Goal: Task Accomplishment & Management: Use online tool/utility

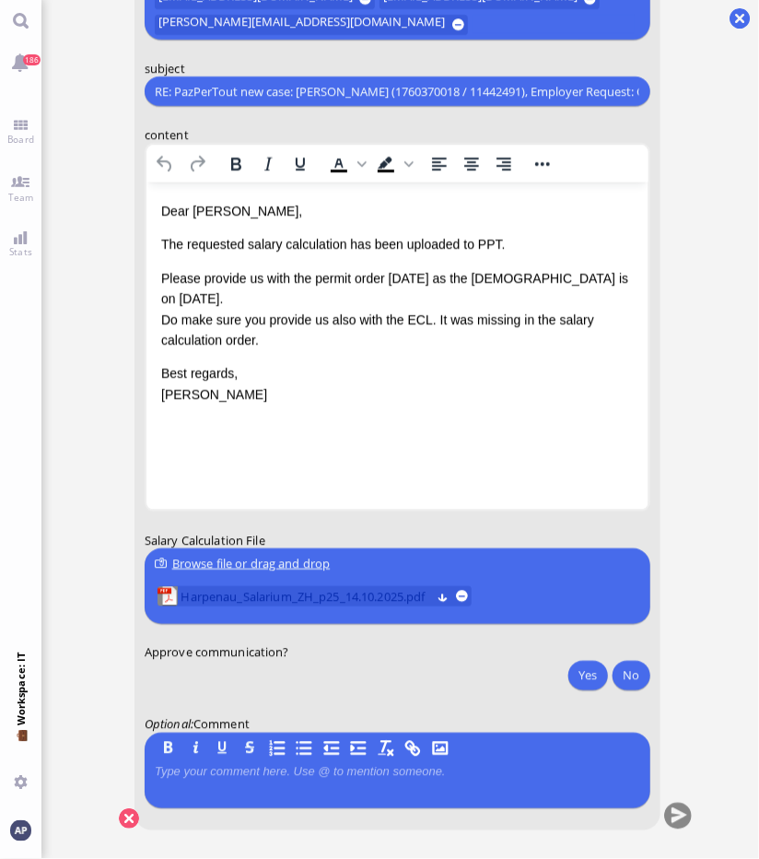
click at [279, 598] on span "Harpenau_Salarium_ZH_p25_14.10.2025.pdf" at bounding box center [306, 596] width 250 height 20
click at [386, 423] on html "Dear [PERSON_NAME], The requested salary calculation has been uploaded to PPT. …" at bounding box center [397, 302] width 502 height 241
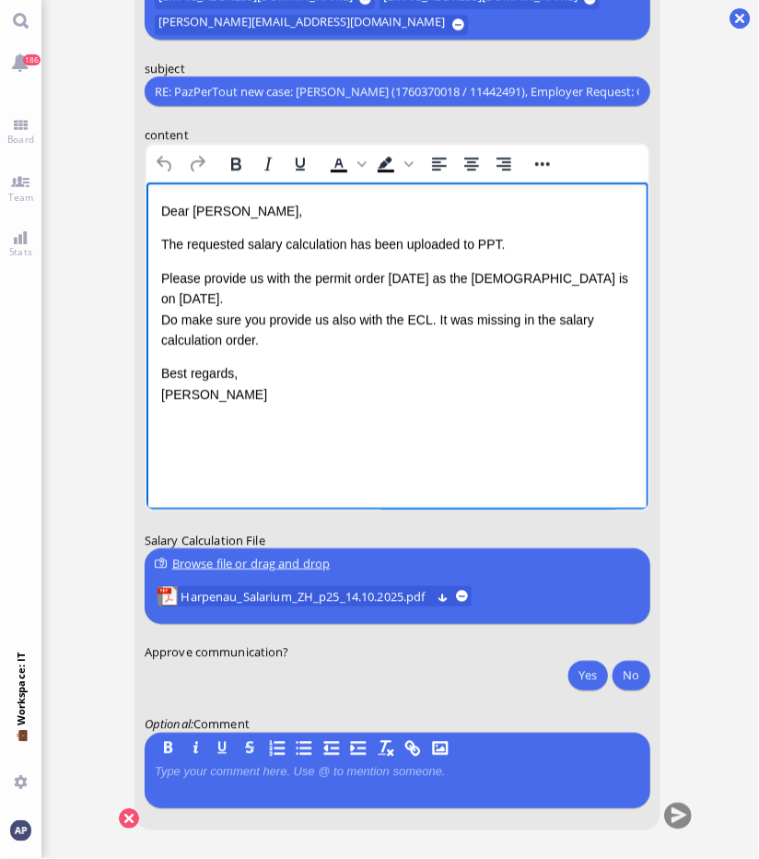
click at [262, 318] on p "Please provide us with the permit order [DATE] as the [DEMOGRAPHIC_DATA] is on …" at bounding box center [396, 309] width 473 height 83
click at [265, 318] on p "Please provide us with the permit order [DATE] as the [DEMOGRAPHIC_DATA] is on …" at bounding box center [396, 309] width 473 height 83
click at [576, 677] on button "Yes" at bounding box center [588, 675] width 39 height 29
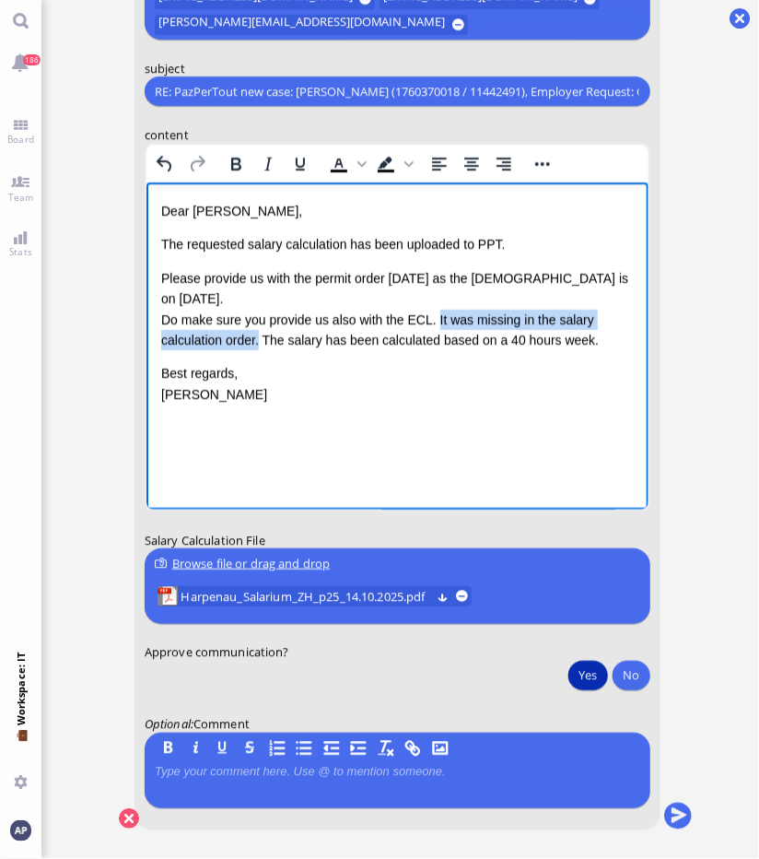
drag, startPoint x: 432, startPoint y: 295, endPoint x: 258, endPoint y: 313, distance: 175.2
click at [258, 313] on p "Please provide us with the permit order [DATE] as the [DEMOGRAPHIC_DATA] is on …" at bounding box center [396, 309] width 473 height 83
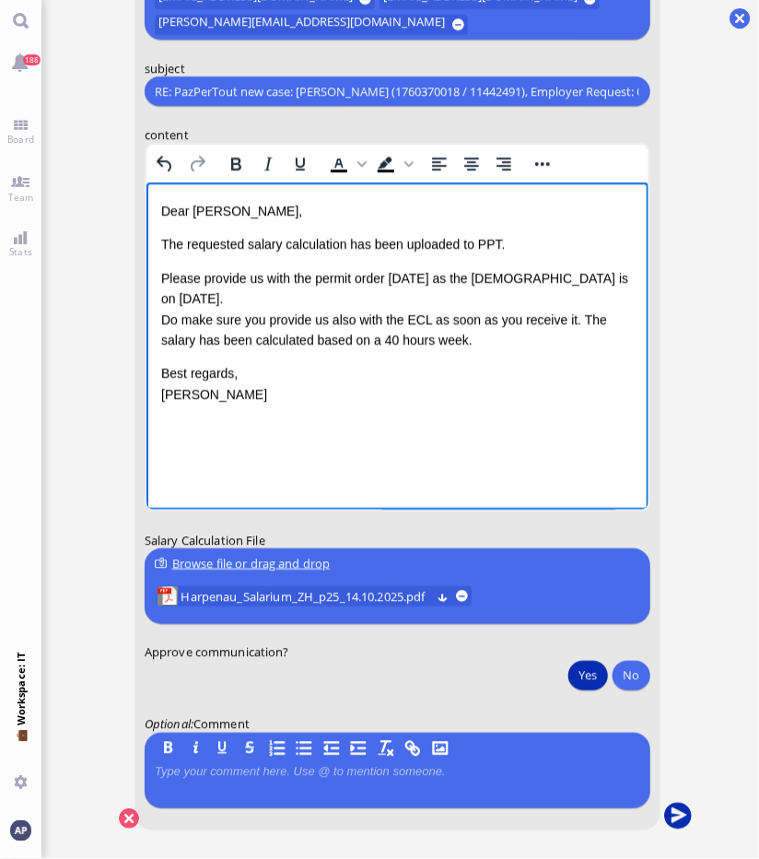
click at [665, 821] on button "submit" at bounding box center [678, 817] width 28 height 28
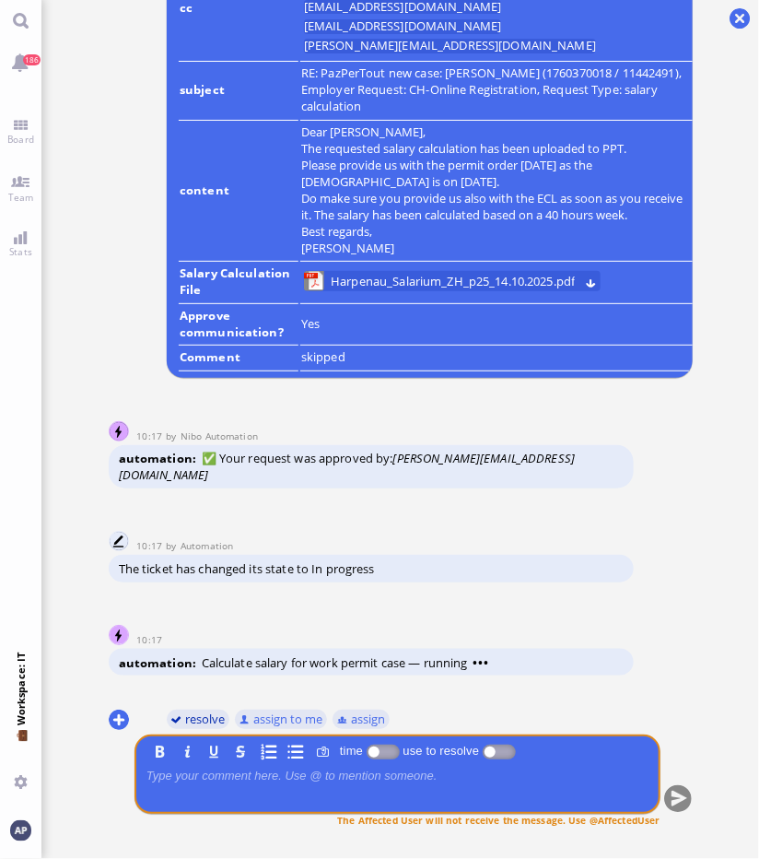
click at [193, 723] on button "resolve" at bounding box center [198, 719] width 64 height 20
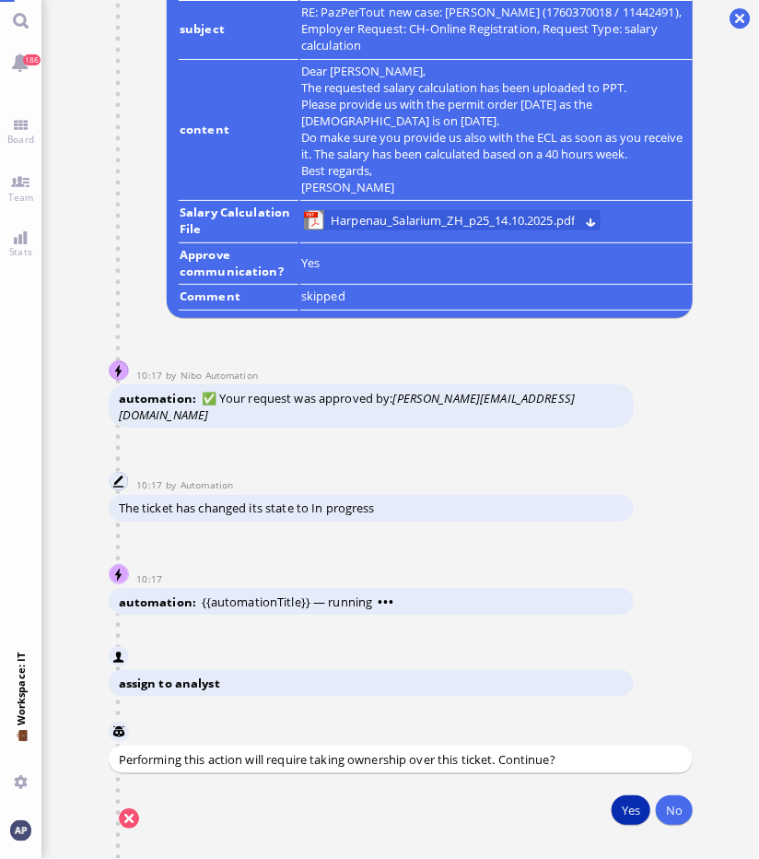
click at [637, 806] on button "Yes" at bounding box center [630, 809] width 39 height 29
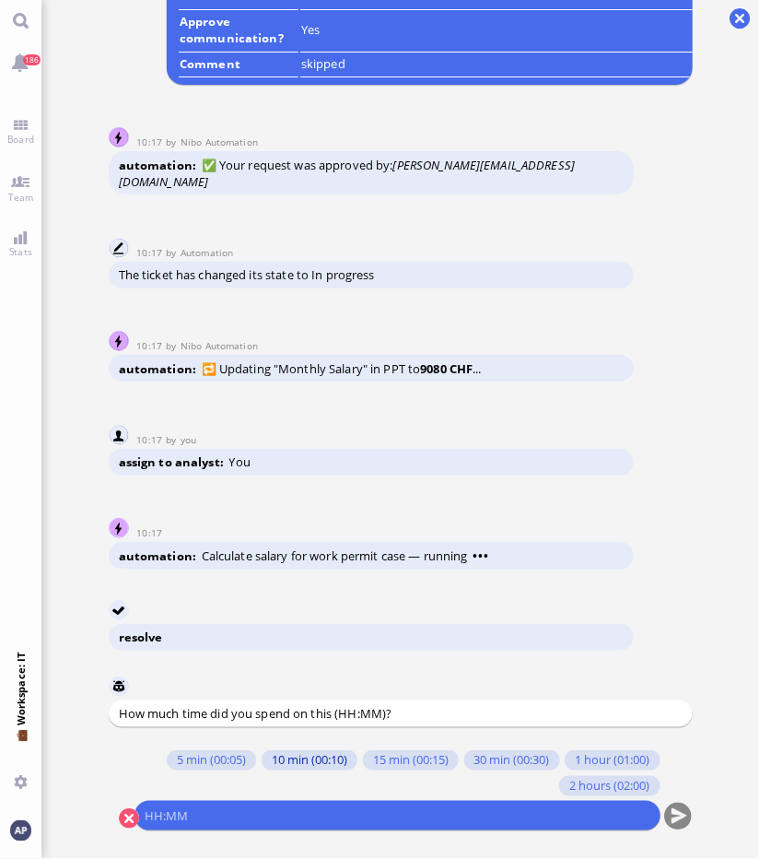
click at [274, 758] on button "10 min (00:10)" at bounding box center [309, 760] width 96 height 20
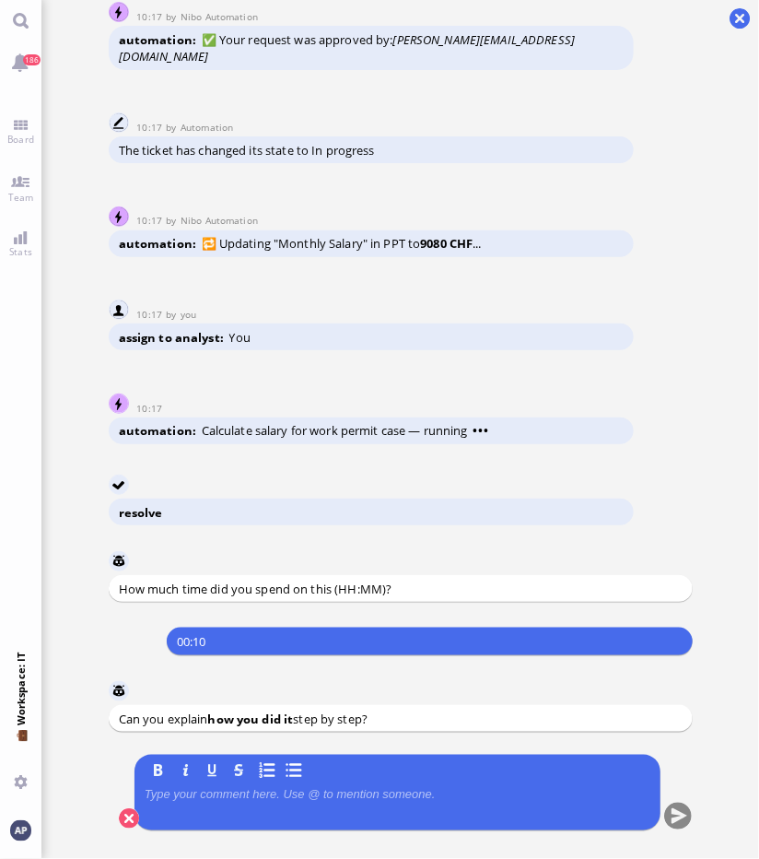
click at [240, 796] on p at bounding box center [397, 794] width 506 height 15
click at [672, 822] on button "submit" at bounding box center [678, 817] width 28 height 28
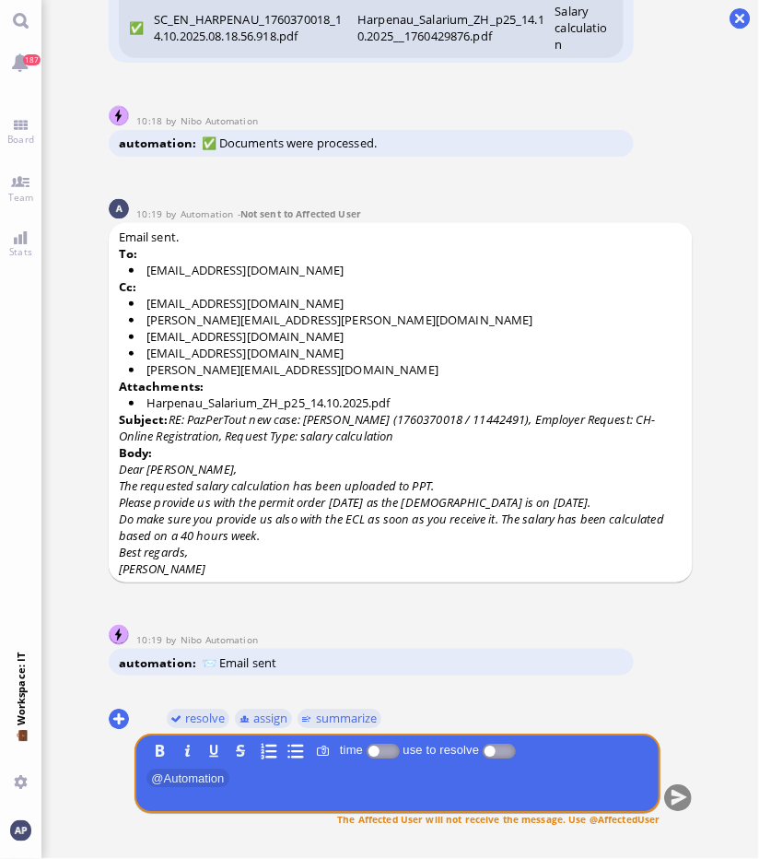
click at [672, 822] on conversation-line "You resolve assign summarize B I U S time use to resolve ﻿ @ Automation ﻿ The A…" at bounding box center [401, 779] width 584 height 150
click at [36, 175] on link "Team" at bounding box center [20, 187] width 41 height 41
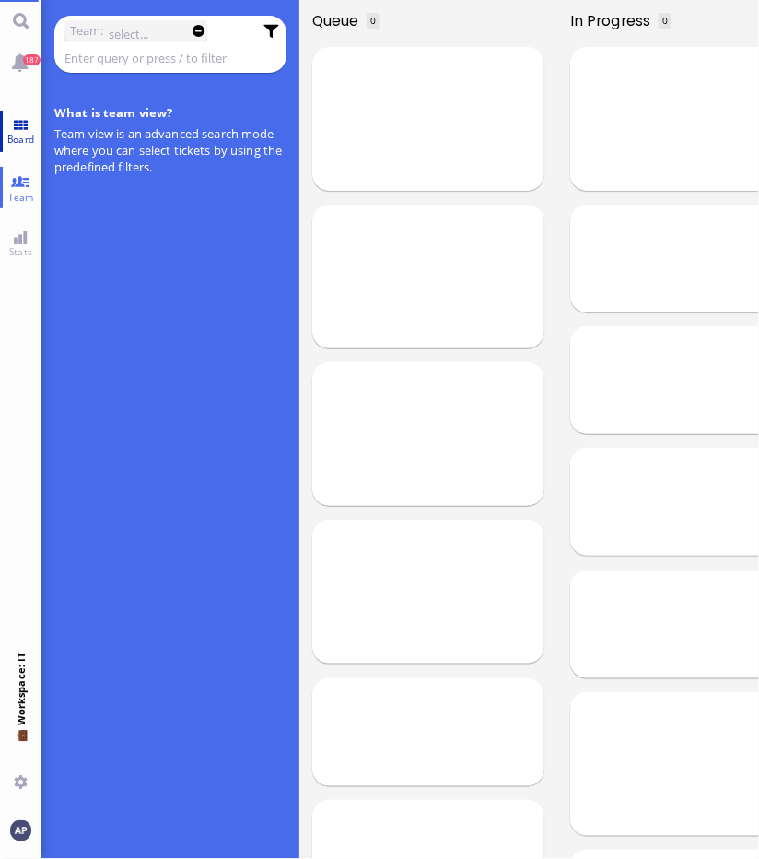
click at [22, 133] on span "Board" at bounding box center [21, 139] width 36 height 13
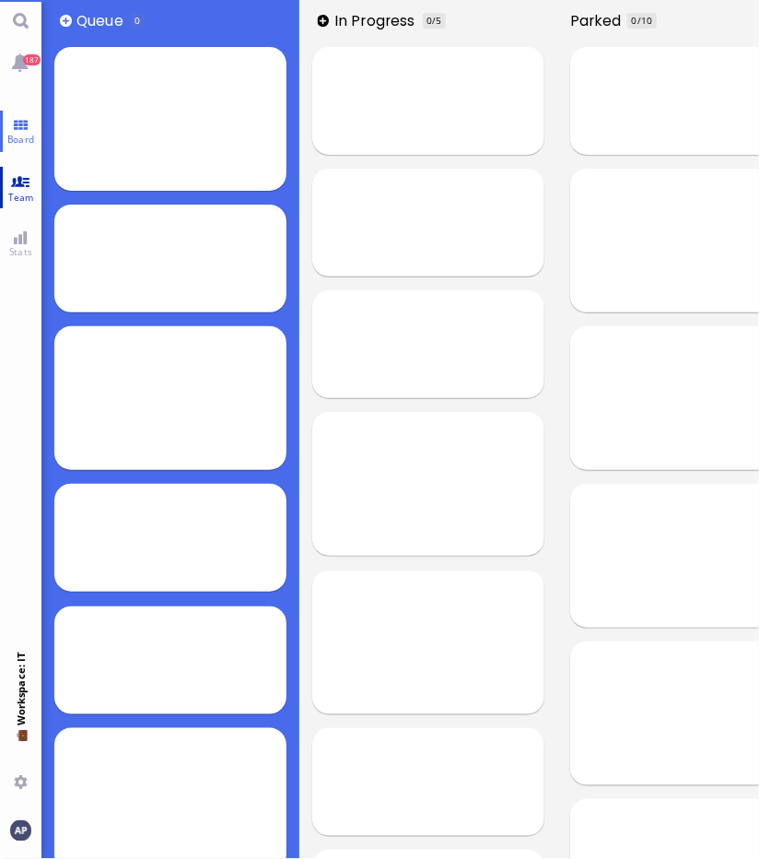
click at [14, 177] on link "Team" at bounding box center [20, 187] width 41 height 41
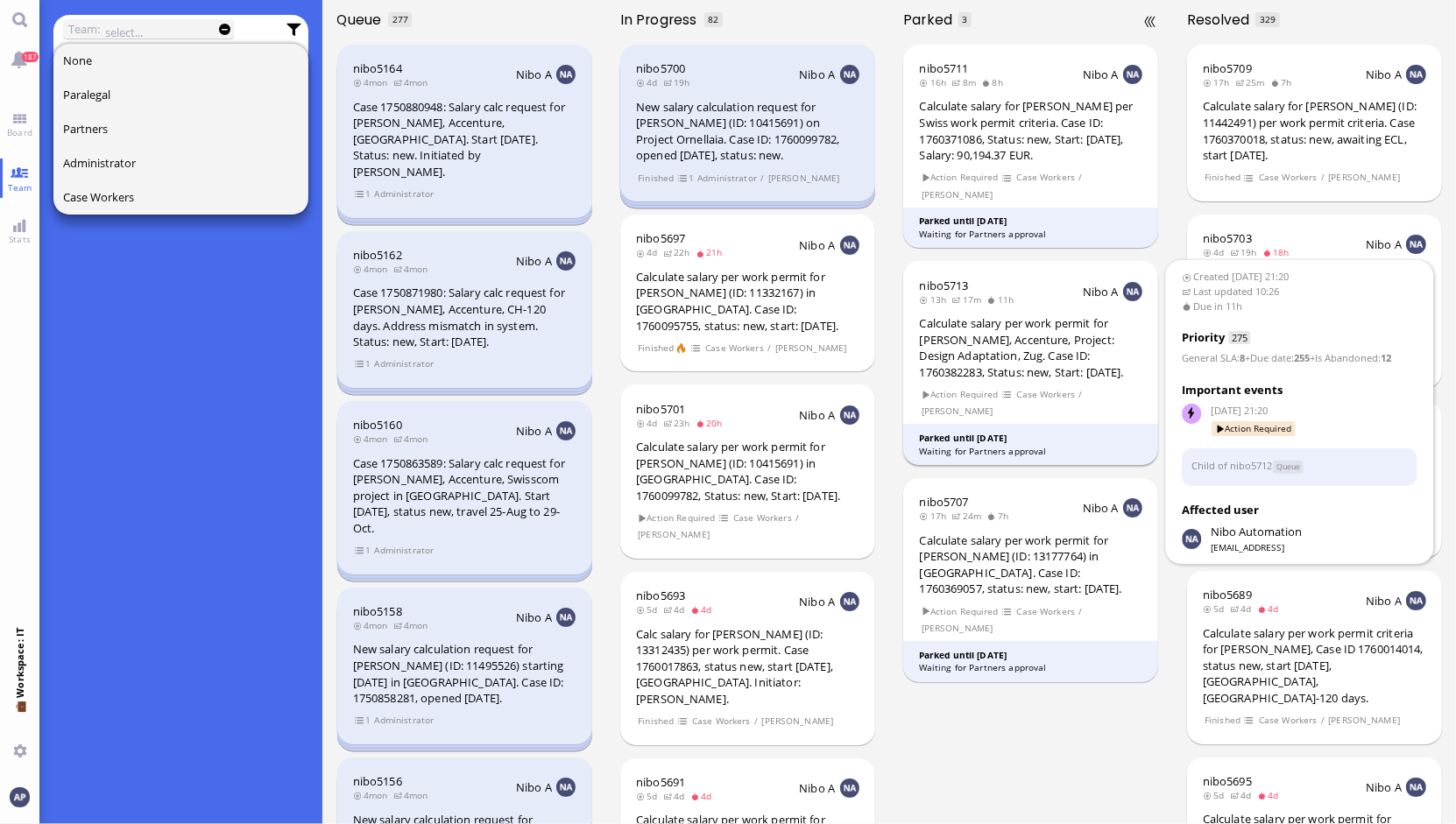
click at [1016, 355] on div "Calculate salary per work permit for [PERSON_NAME], Accenture, Project: Design …" at bounding box center [1031, 348] width 223 height 65
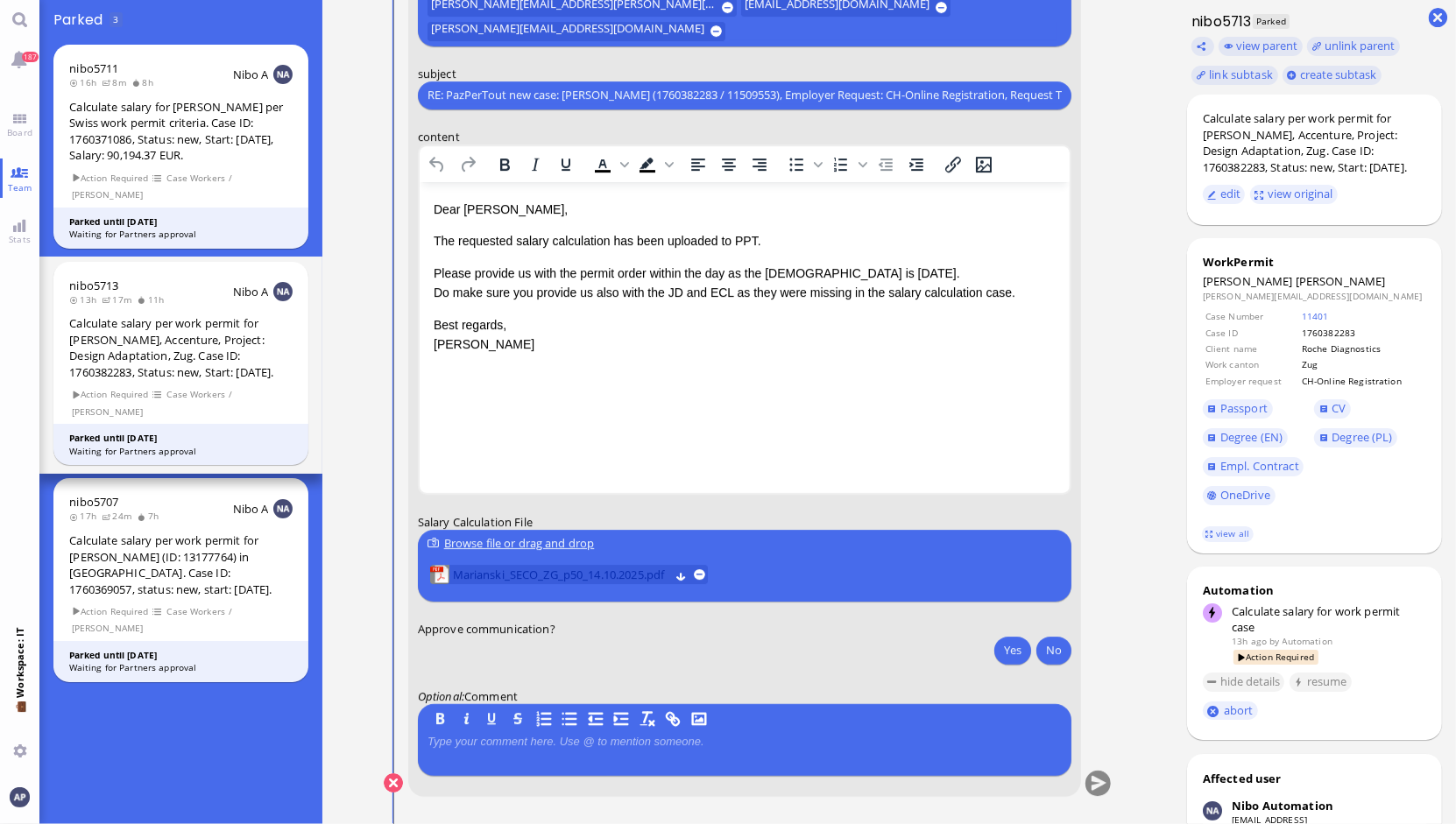
click at [570, 577] on span "Marianski_SECO_ZG_p50_14.10.2025.pdf" at bounding box center [561, 574] width 217 height 19
click at [1008, 650] on button "Yes" at bounding box center [1012, 649] width 37 height 28
click at [1091, 777] on button "submit" at bounding box center [1098, 784] width 27 height 27
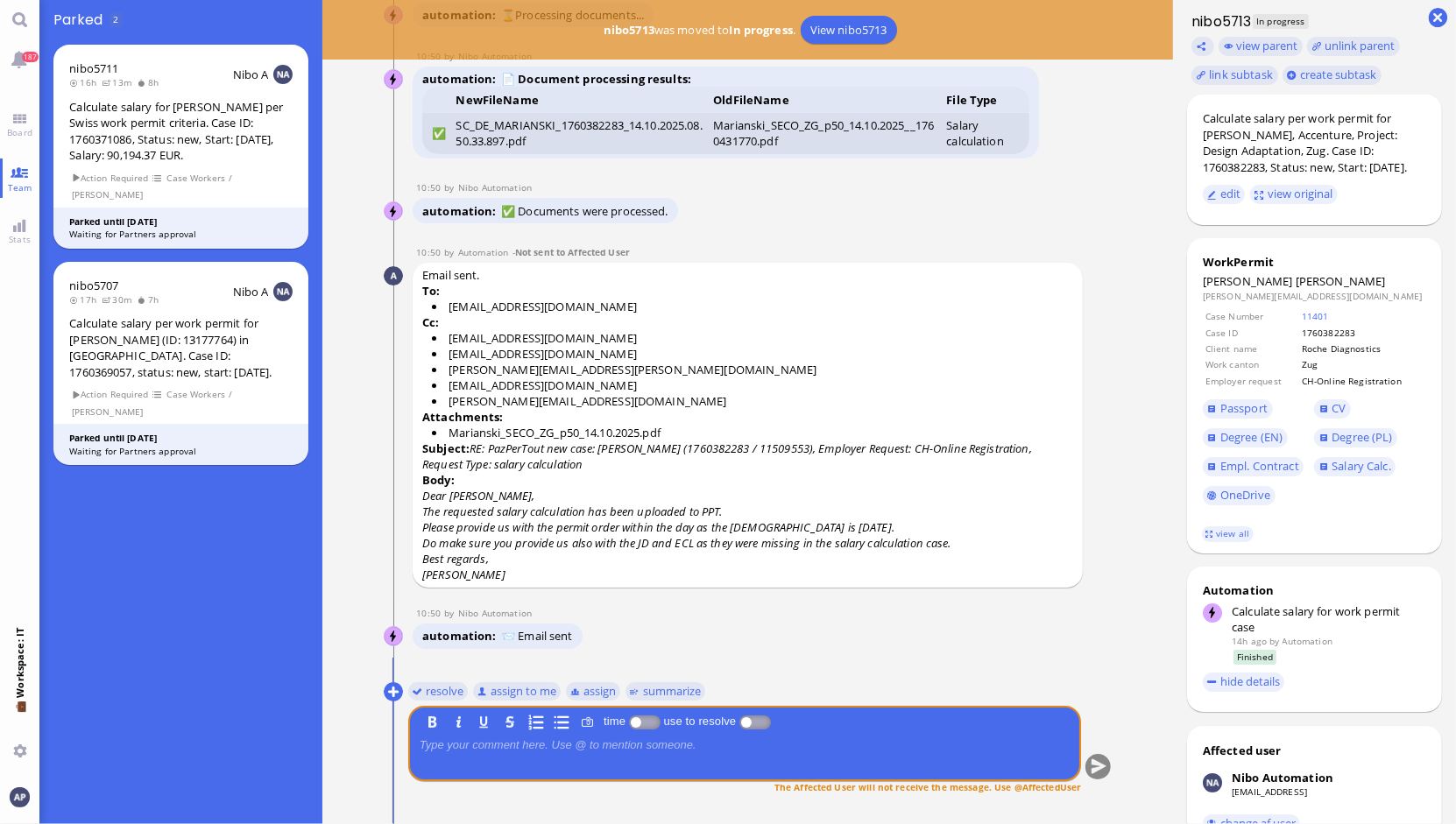
click at [13, 144] on nav "187 Board Team Stats 💼 Workspace: IT You" at bounding box center [19, 412] width 39 height 824
click at [17, 175] on link "Team" at bounding box center [19, 178] width 39 height 39
click at [23, 119] on link "Board" at bounding box center [19, 125] width 39 height 39
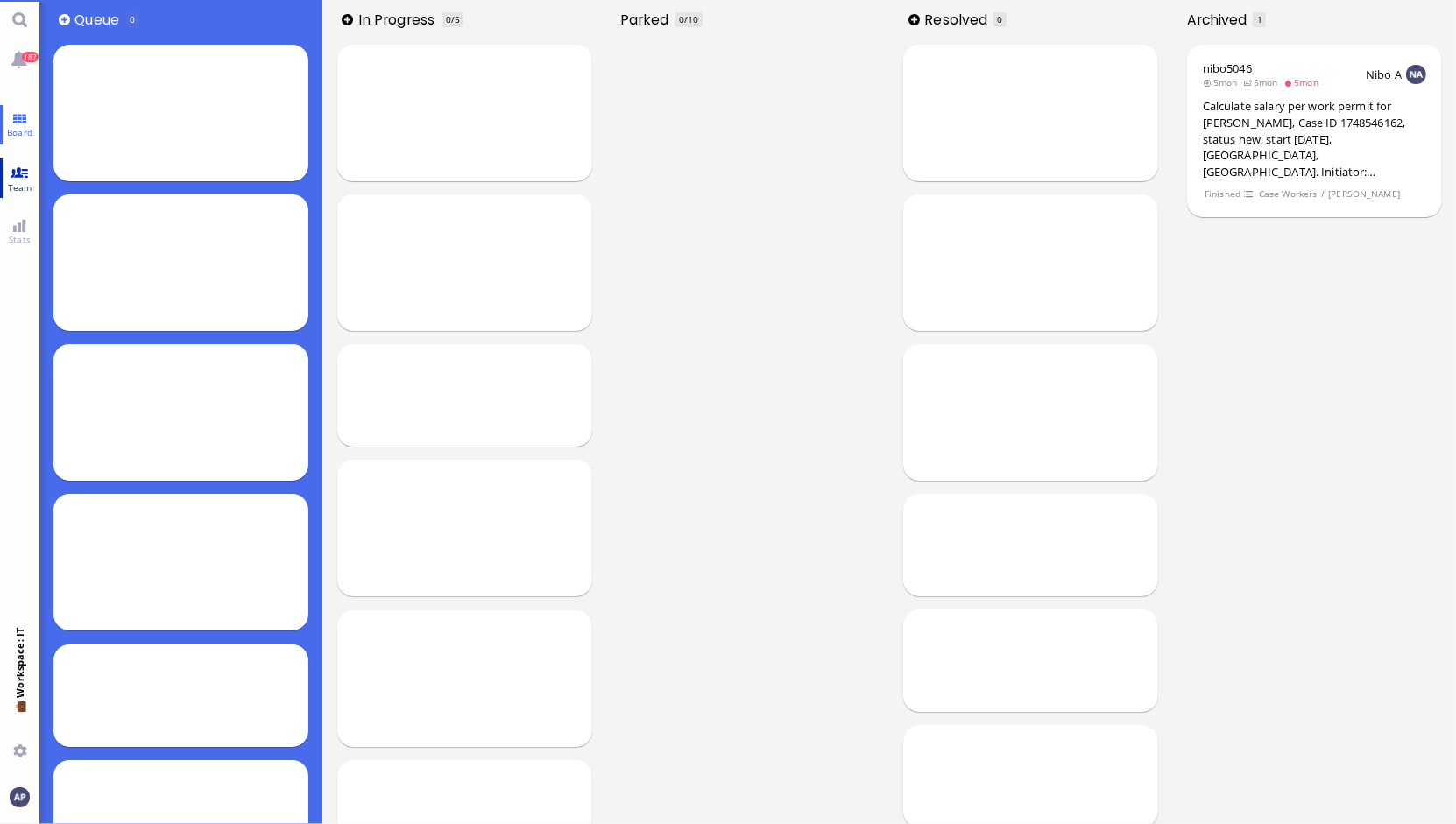
click at [17, 177] on link "Team" at bounding box center [19, 178] width 39 height 39
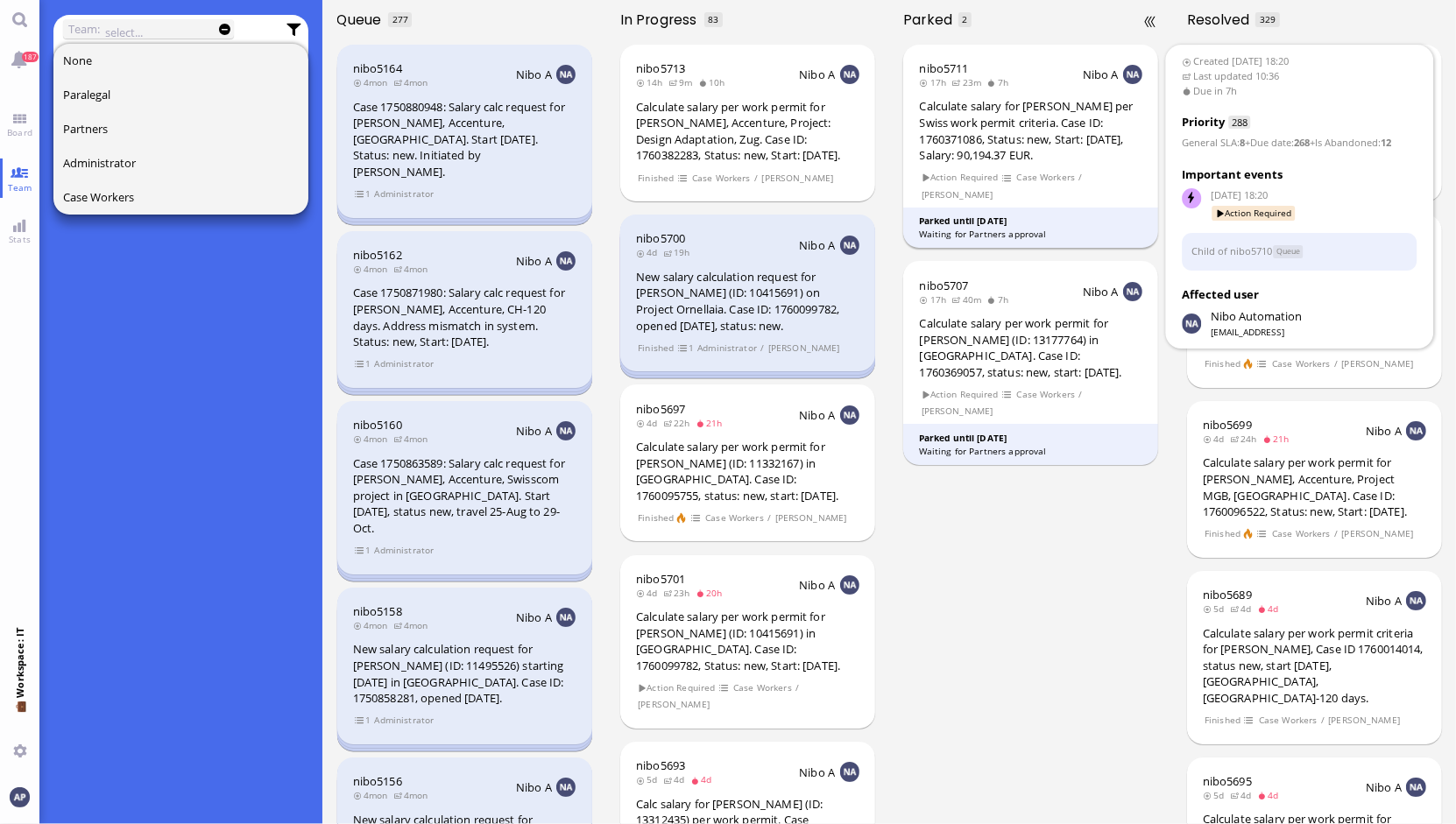
click at [988, 103] on div "Calculate salary for [PERSON_NAME] per Swiss work permit criteria. Case ID: 176…" at bounding box center [1031, 130] width 223 height 65
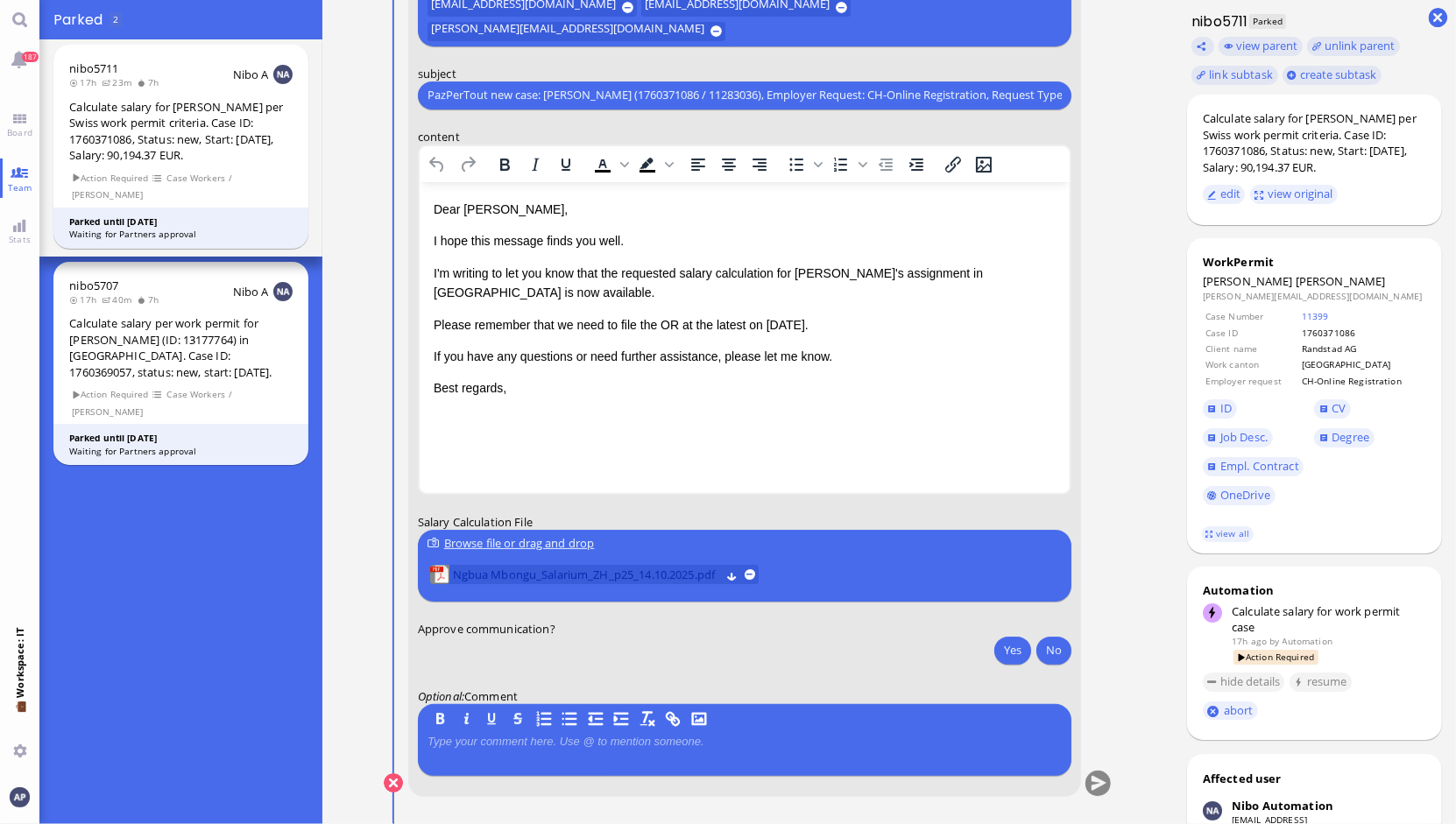
click at [544, 576] on span "Ngbua Mbongu_Salarium_ZH_p25_14.10.2025.pdf" at bounding box center [585, 574] width 267 height 19
click at [1006, 648] on button "Yes" at bounding box center [1012, 649] width 37 height 28
click at [1088, 783] on button "submit" at bounding box center [1098, 784] width 27 height 27
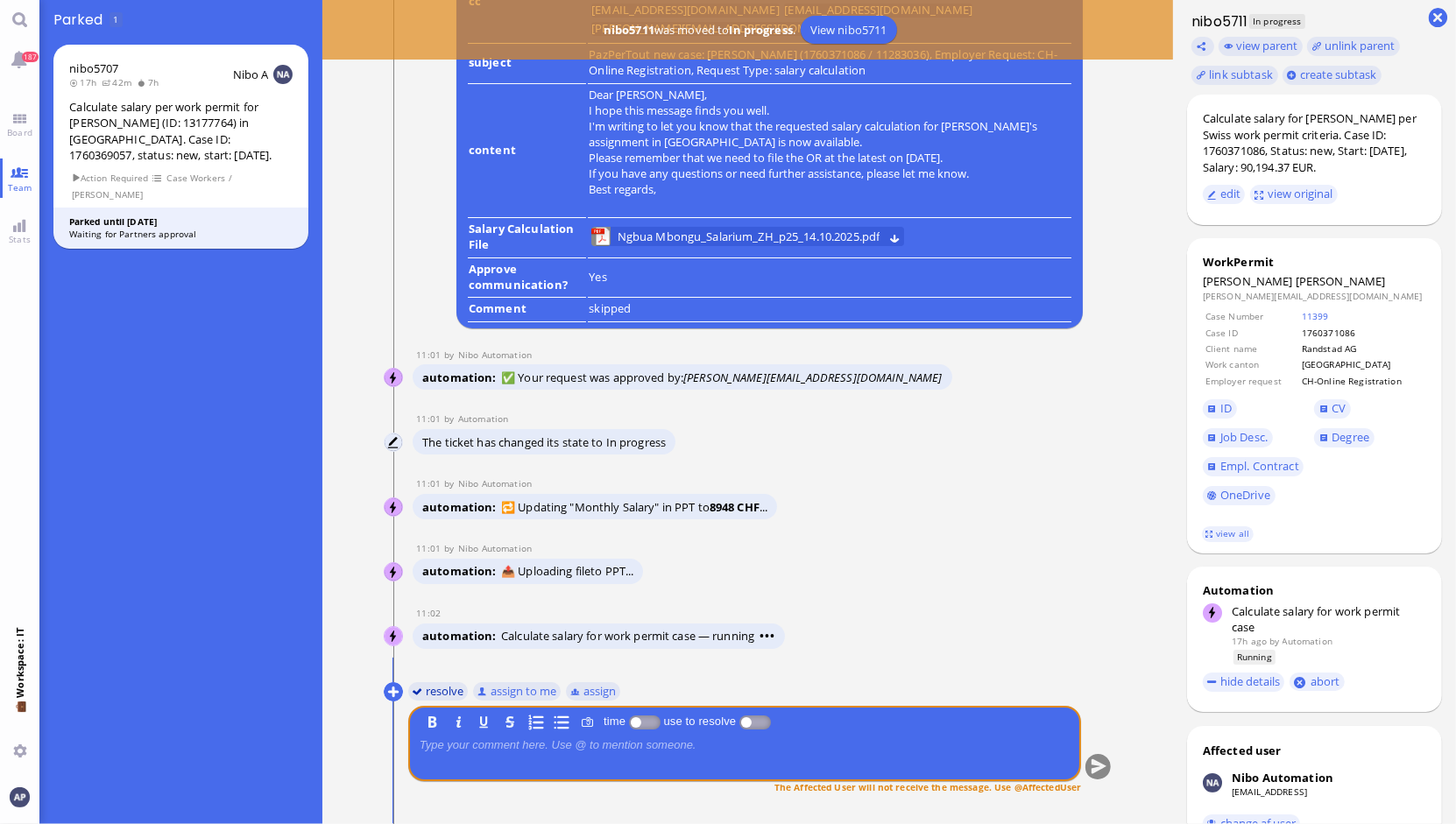
click at [416, 689] on button "resolve" at bounding box center [438, 691] width 61 height 19
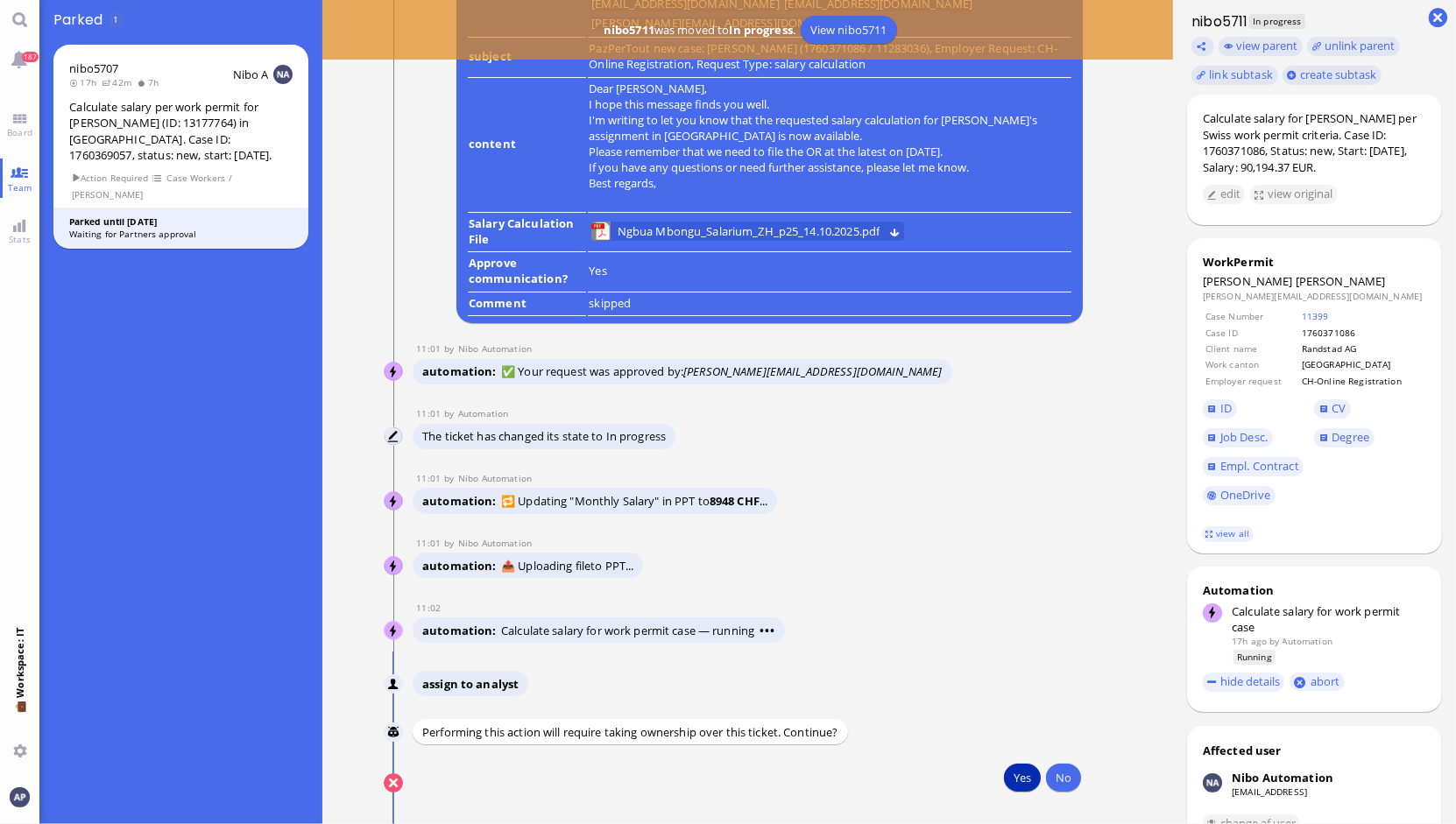
click at [1017, 783] on button "Yes" at bounding box center [1022, 777] width 37 height 28
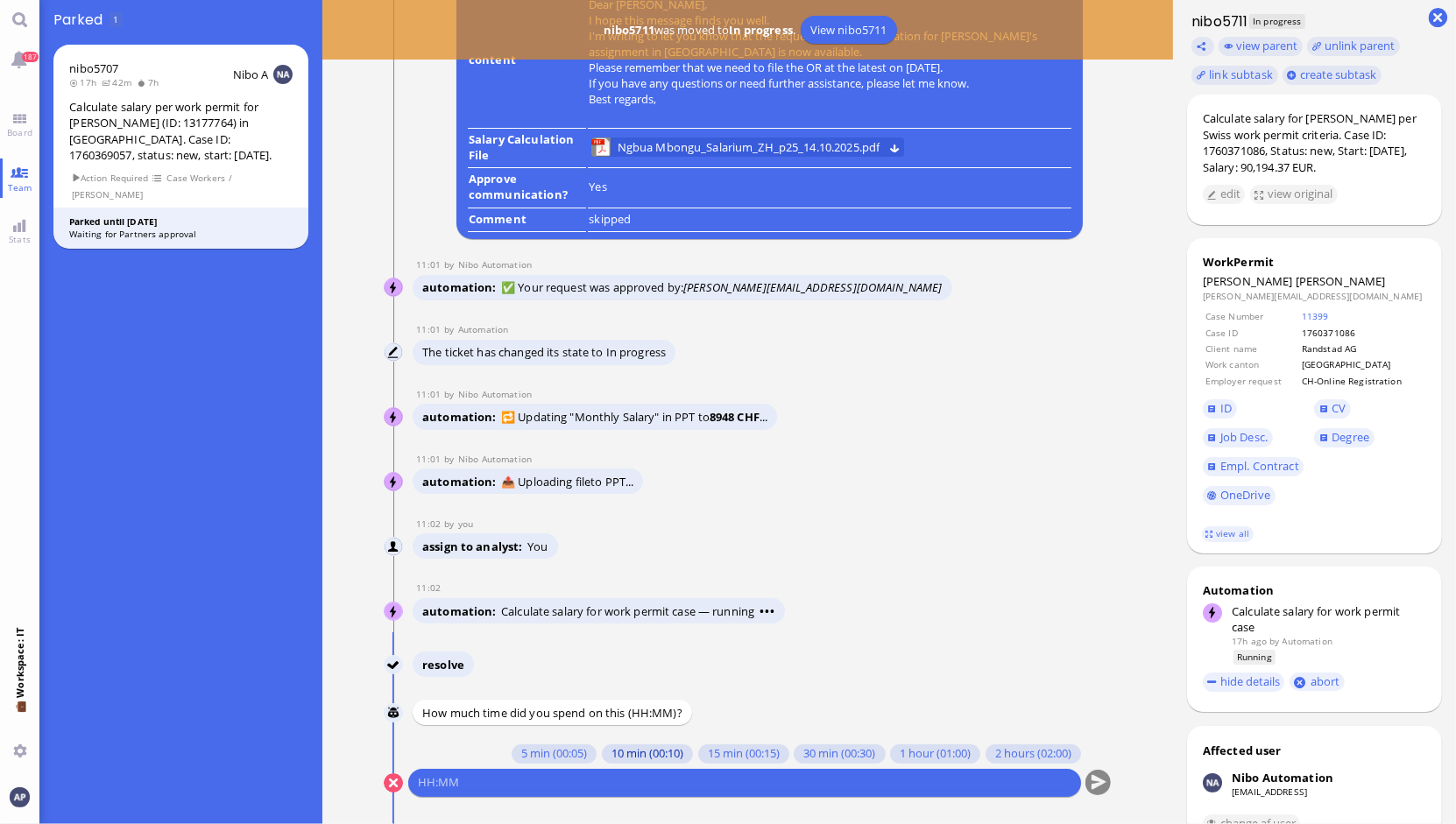
click at [601, 754] on button "10 min (00:10)" at bounding box center [646, 754] width 91 height 19
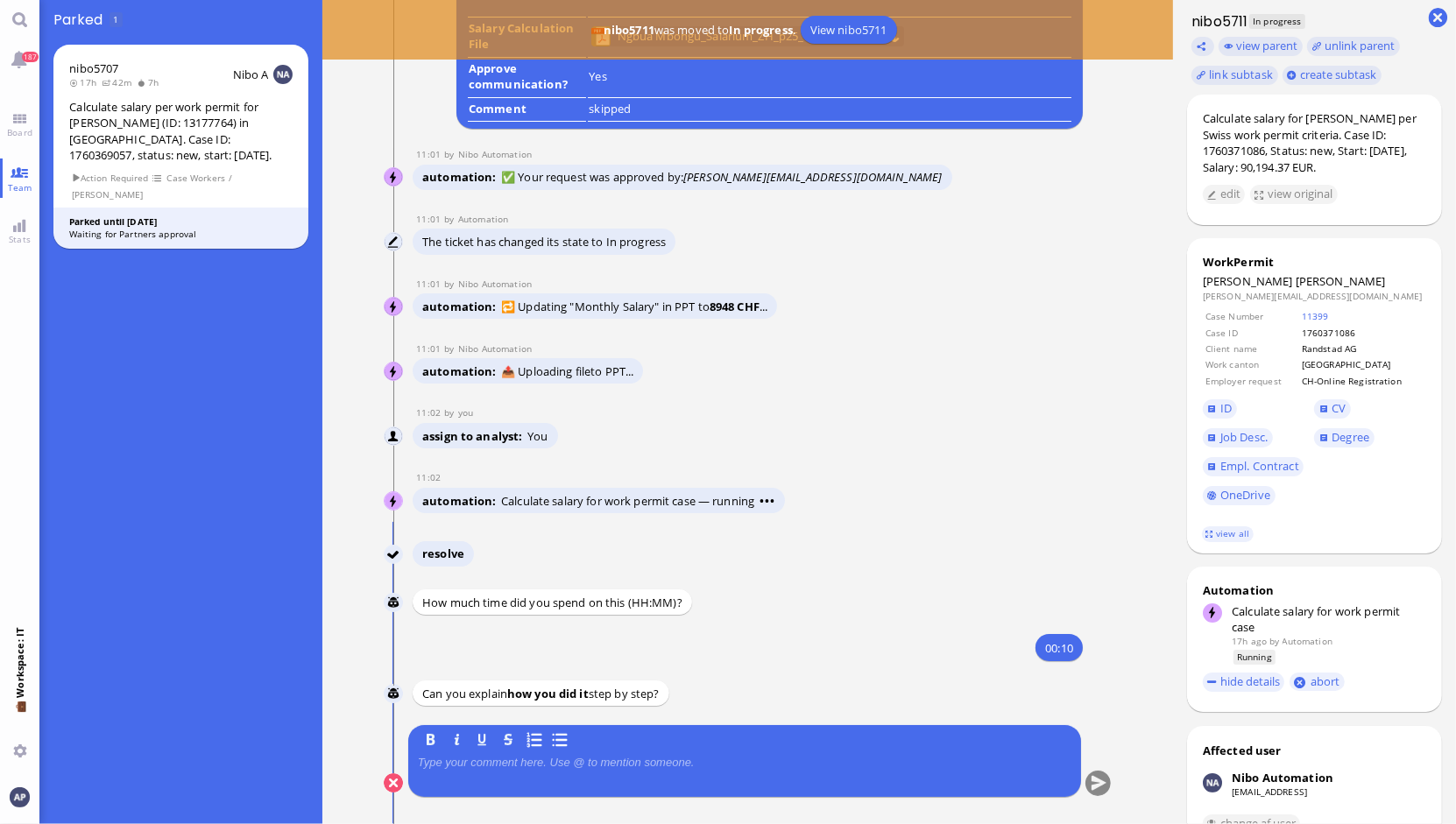
click at [593, 761] on p at bounding box center [745, 762] width 654 height 14
click at [1102, 789] on button "submit" at bounding box center [1098, 784] width 27 height 27
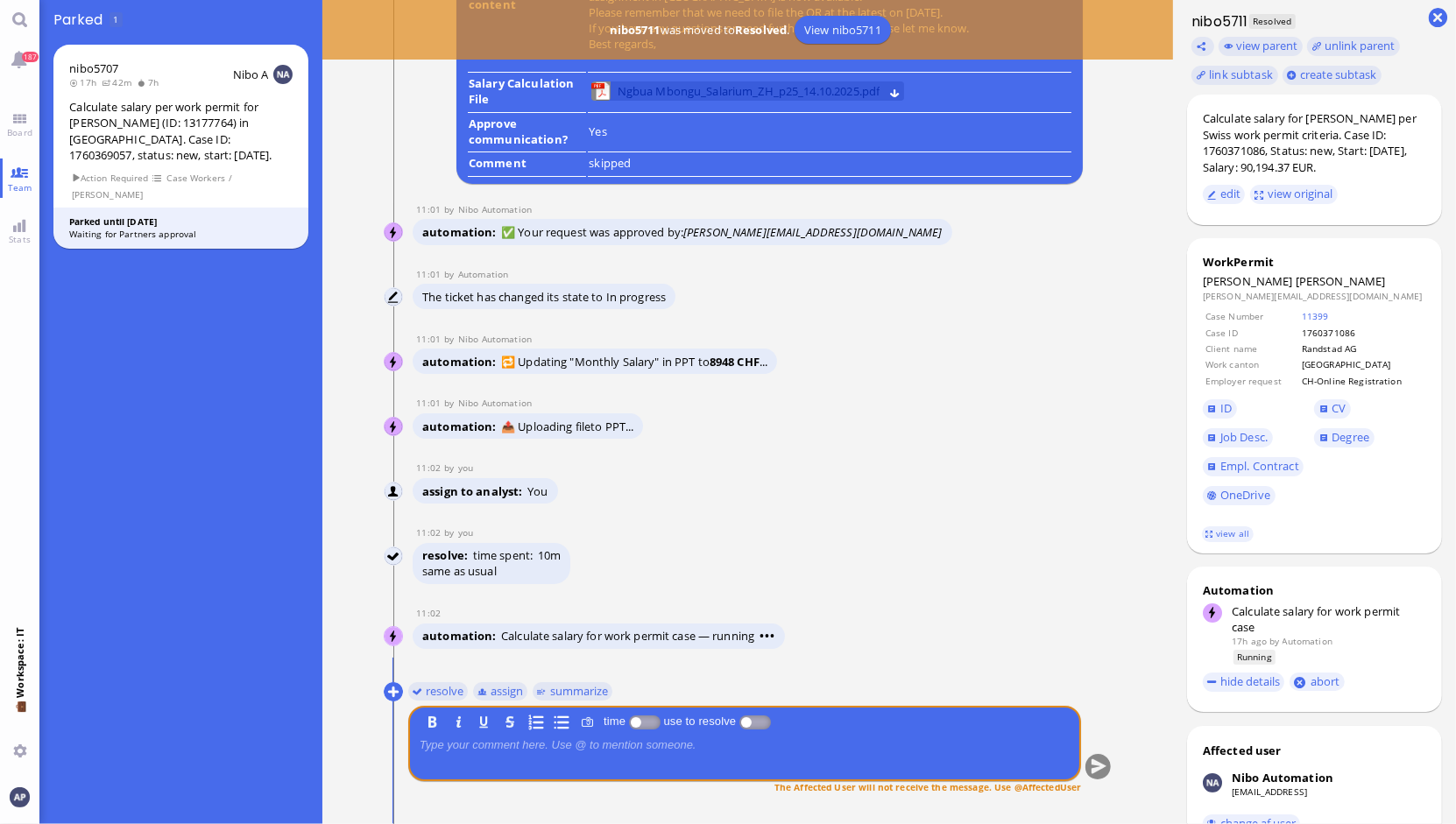
click at [663, 92] on span "Ngbua Mbongu_Salarium_ZH_p25_14.10.2025.pdf" at bounding box center [749, 91] width 263 height 19
click at [29, 118] on link "Board" at bounding box center [19, 125] width 39 height 39
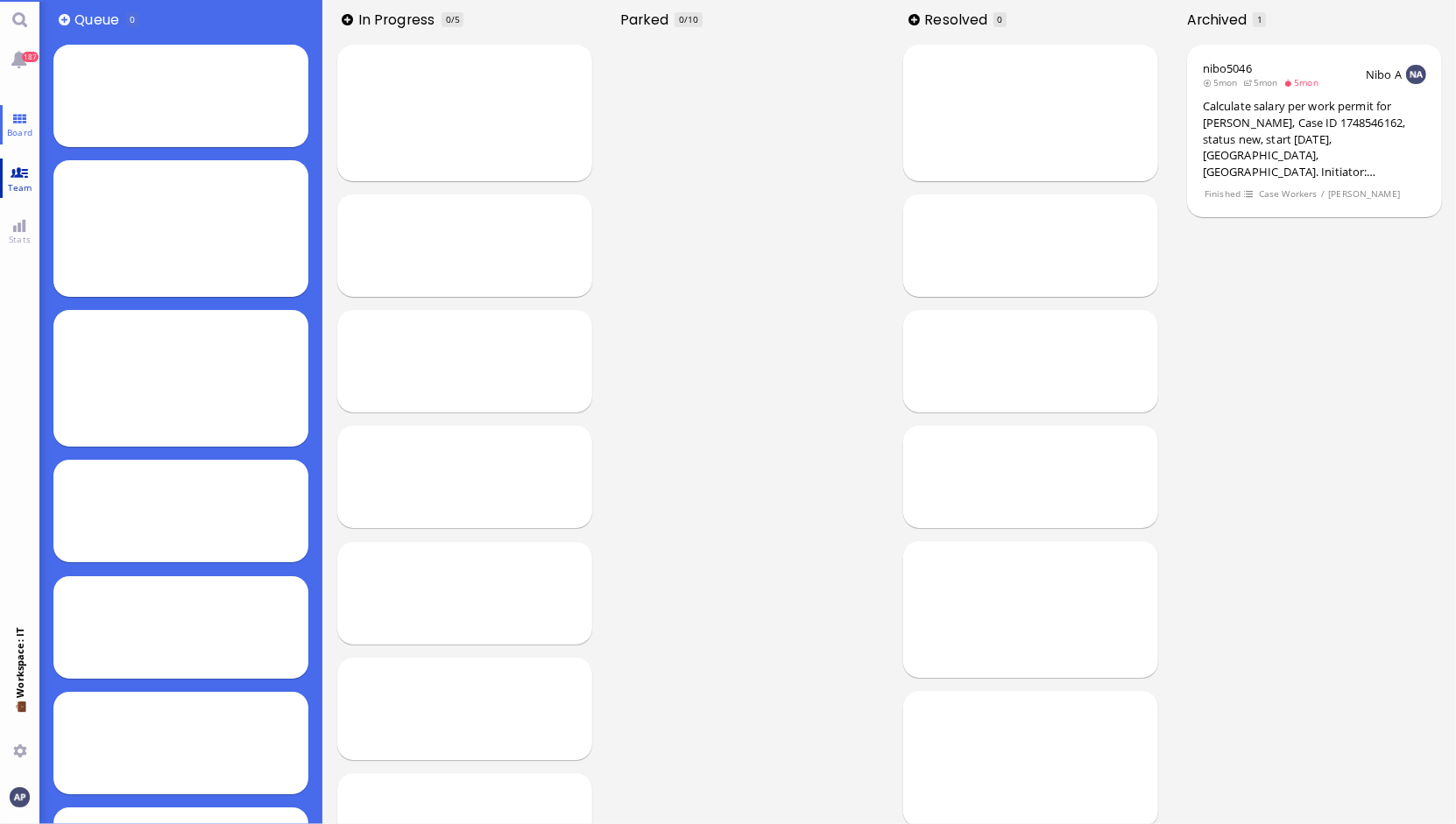
click at [21, 168] on link "Team" at bounding box center [19, 178] width 39 height 39
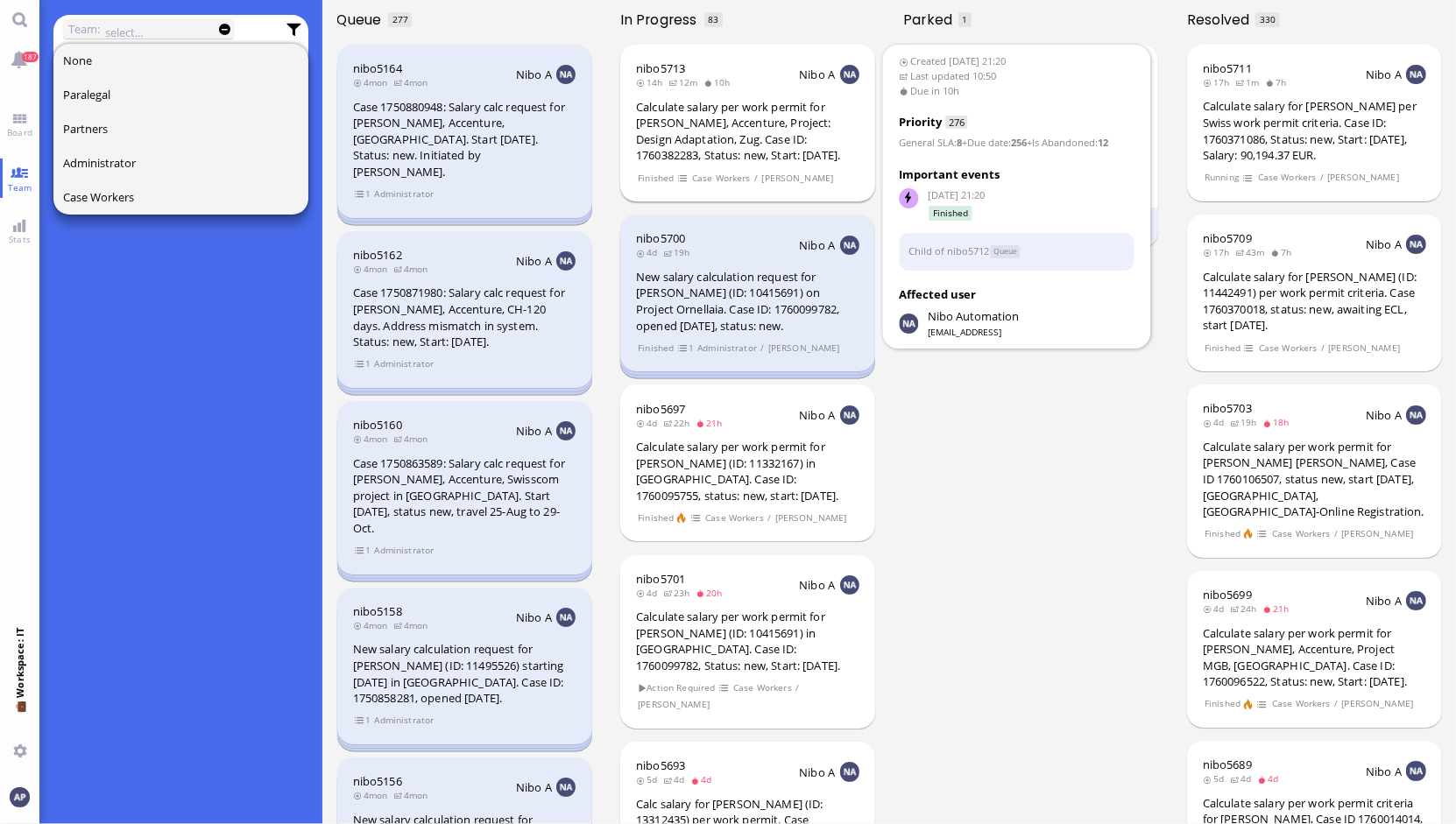
click at [750, 129] on div "Calculate salary per work permit for [PERSON_NAME], Accenture, Project: Design …" at bounding box center [747, 131] width 223 height 65
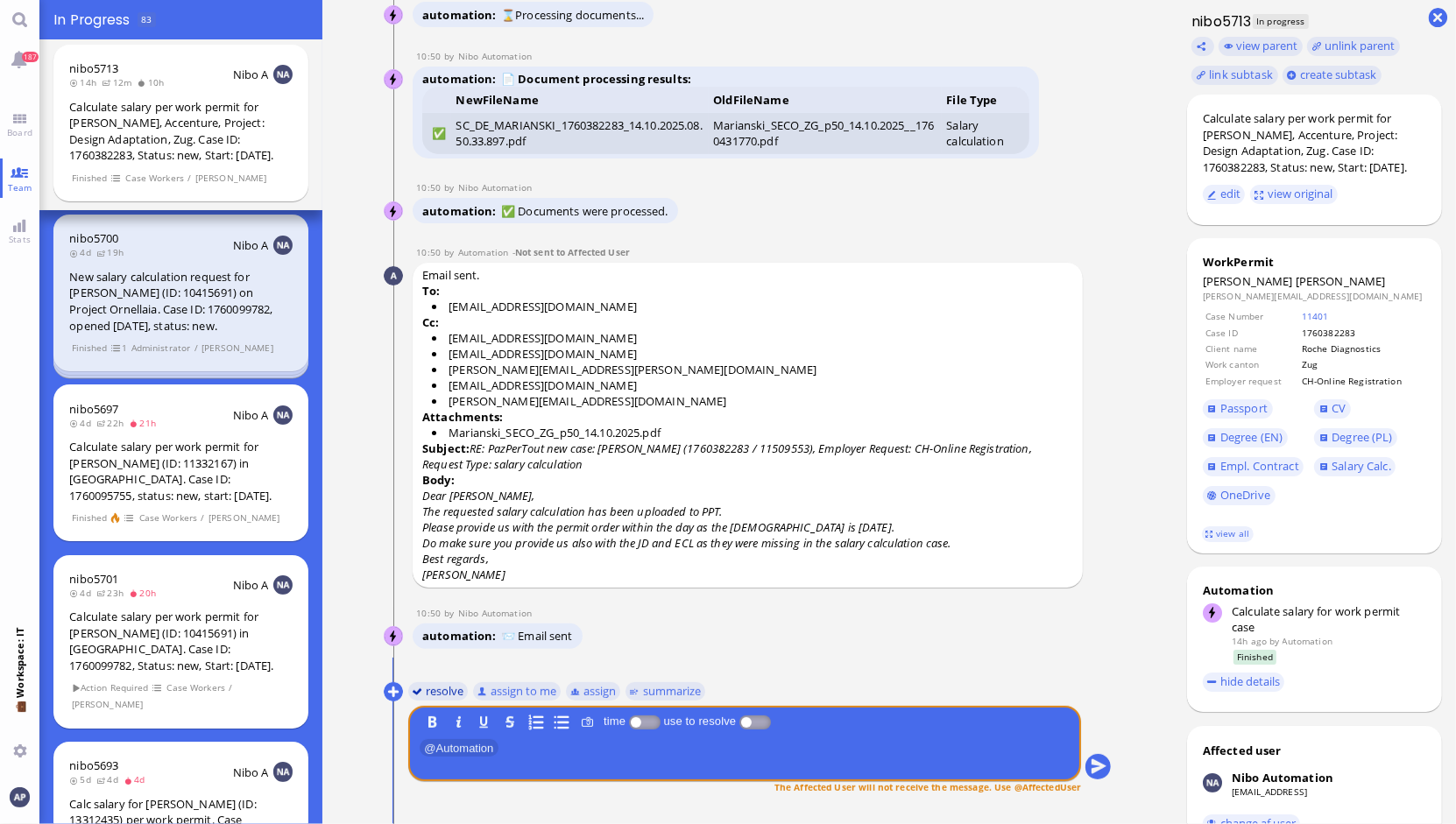
click at [432, 688] on button "resolve" at bounding box center [438, 691] width 61 height 19
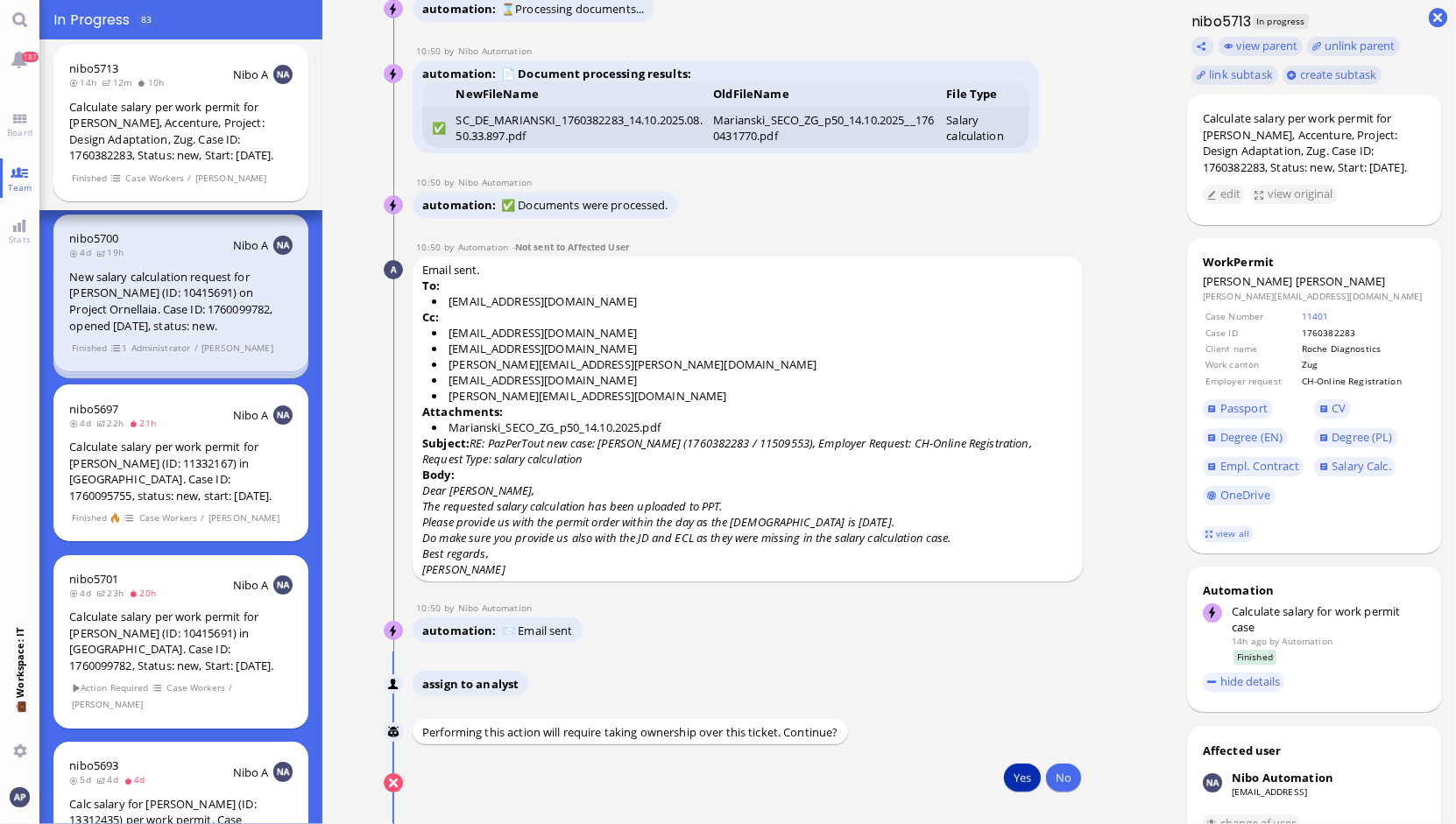
click at [1015, 776] on button "Yes" at bounding box center [1022, 777] width 37 height 28
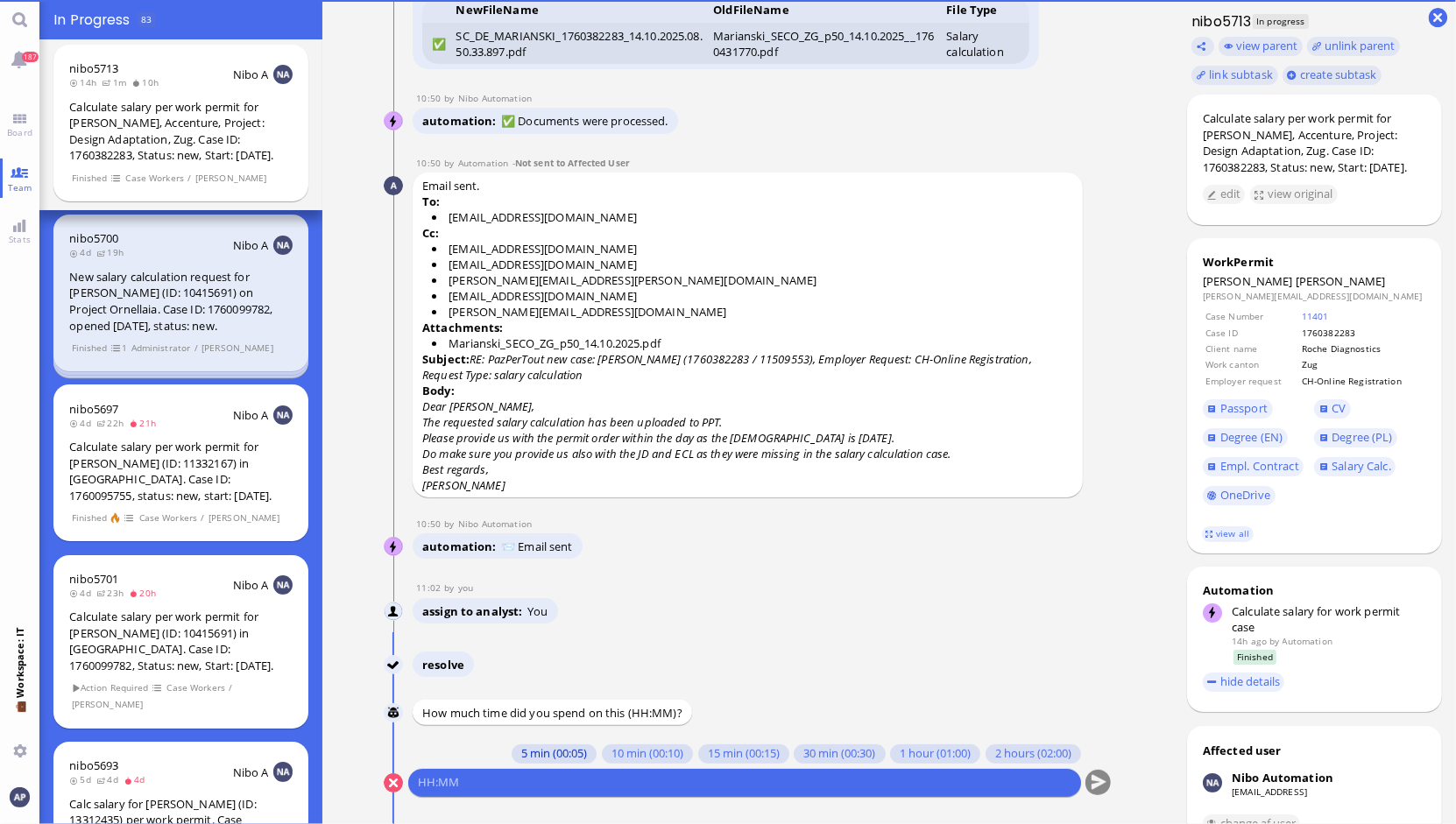
click at [527, 751] on button "5 min (00:05)" at bounding box center [553, 754] width 85 height 19
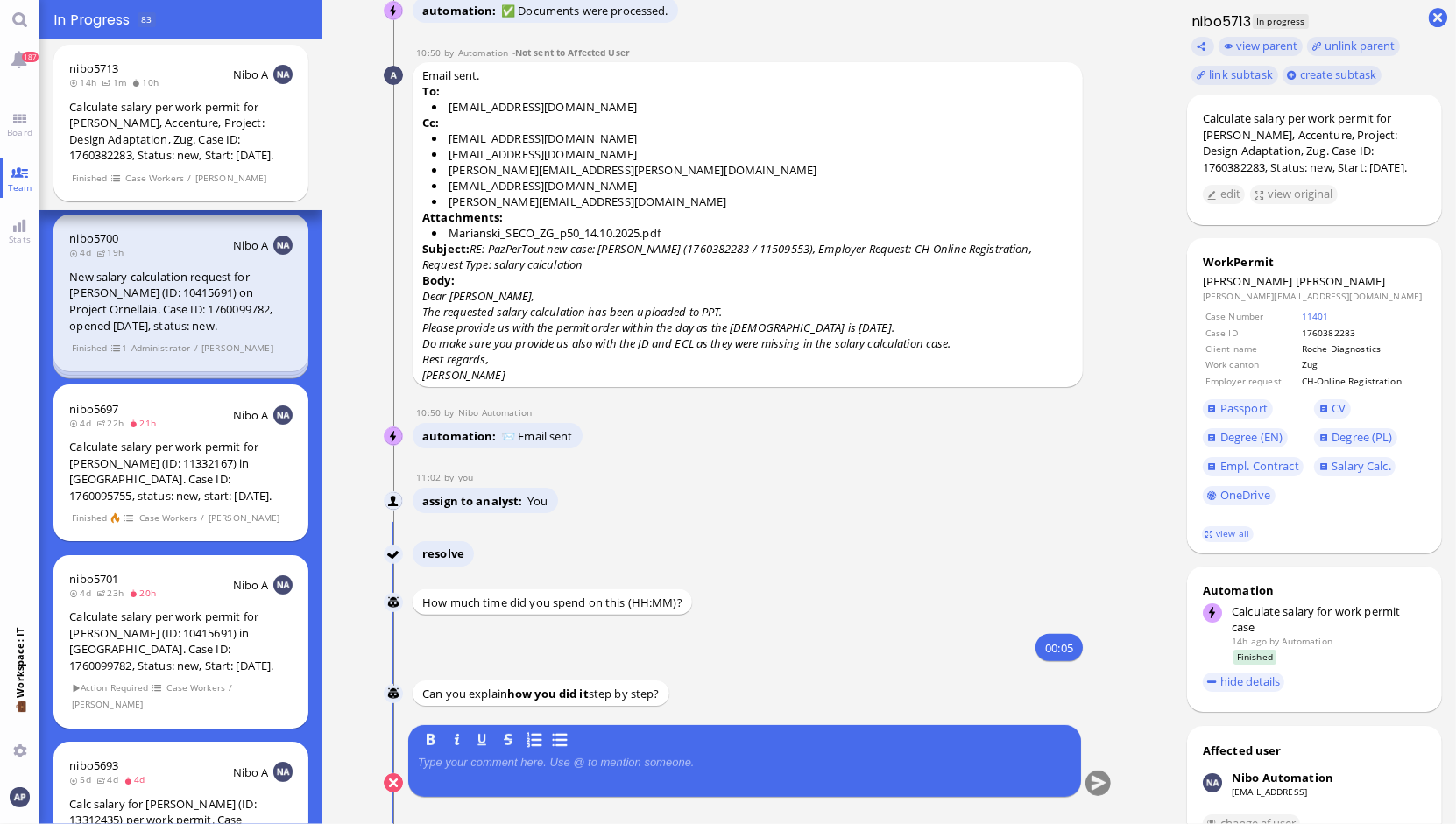
click at [543, 776] on div at bounding box center [745, 774] width 654 height 37
click at [518, 756] on p at bounding box center [745, 762] width 654 height 14
click at [1085, 773] on button "submit" at bounding box center [1098, 784] width 27 height 27
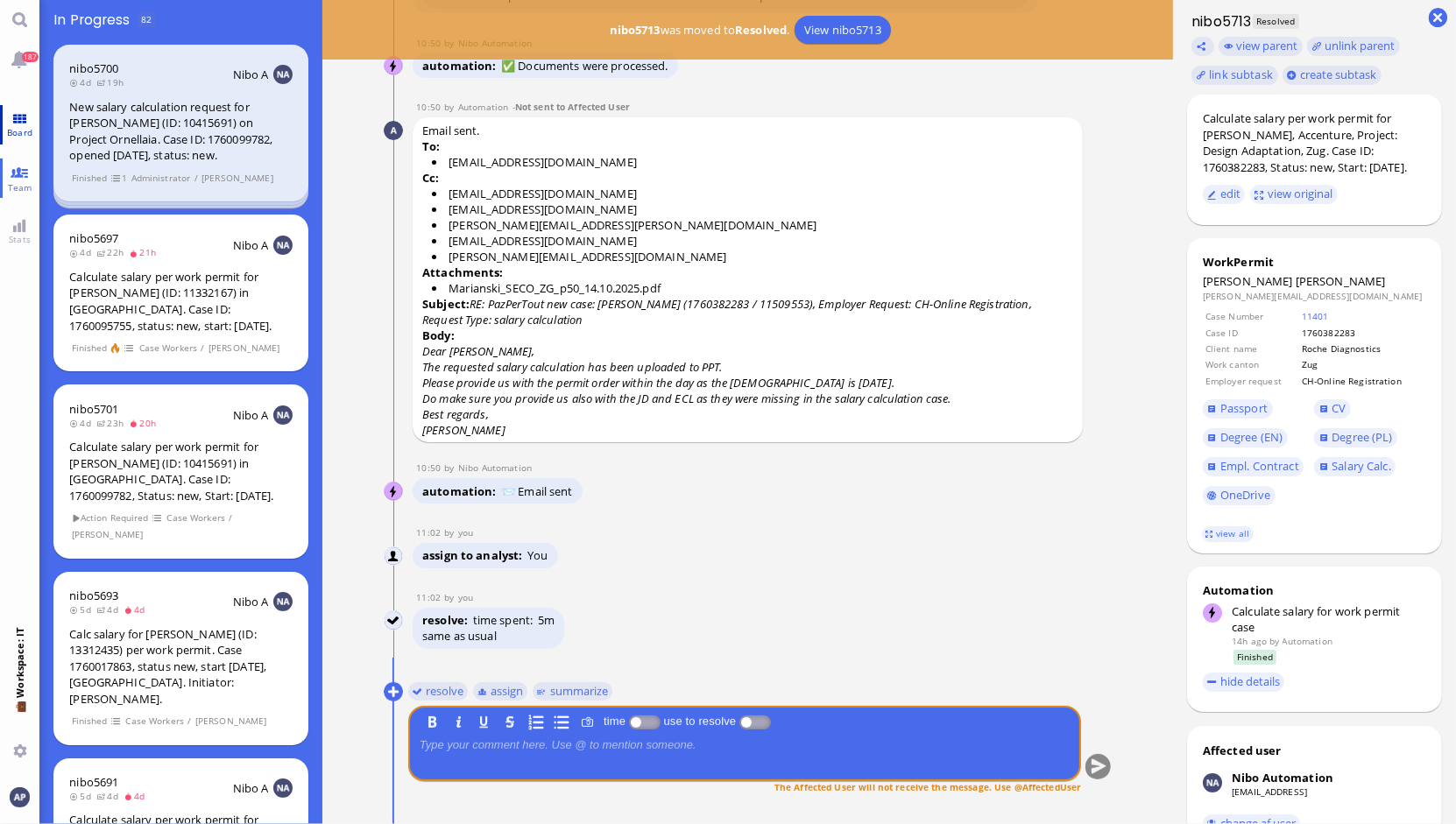
click at [22, 116] on link "Board" at bounding box center [19, 125] width 39 height 39
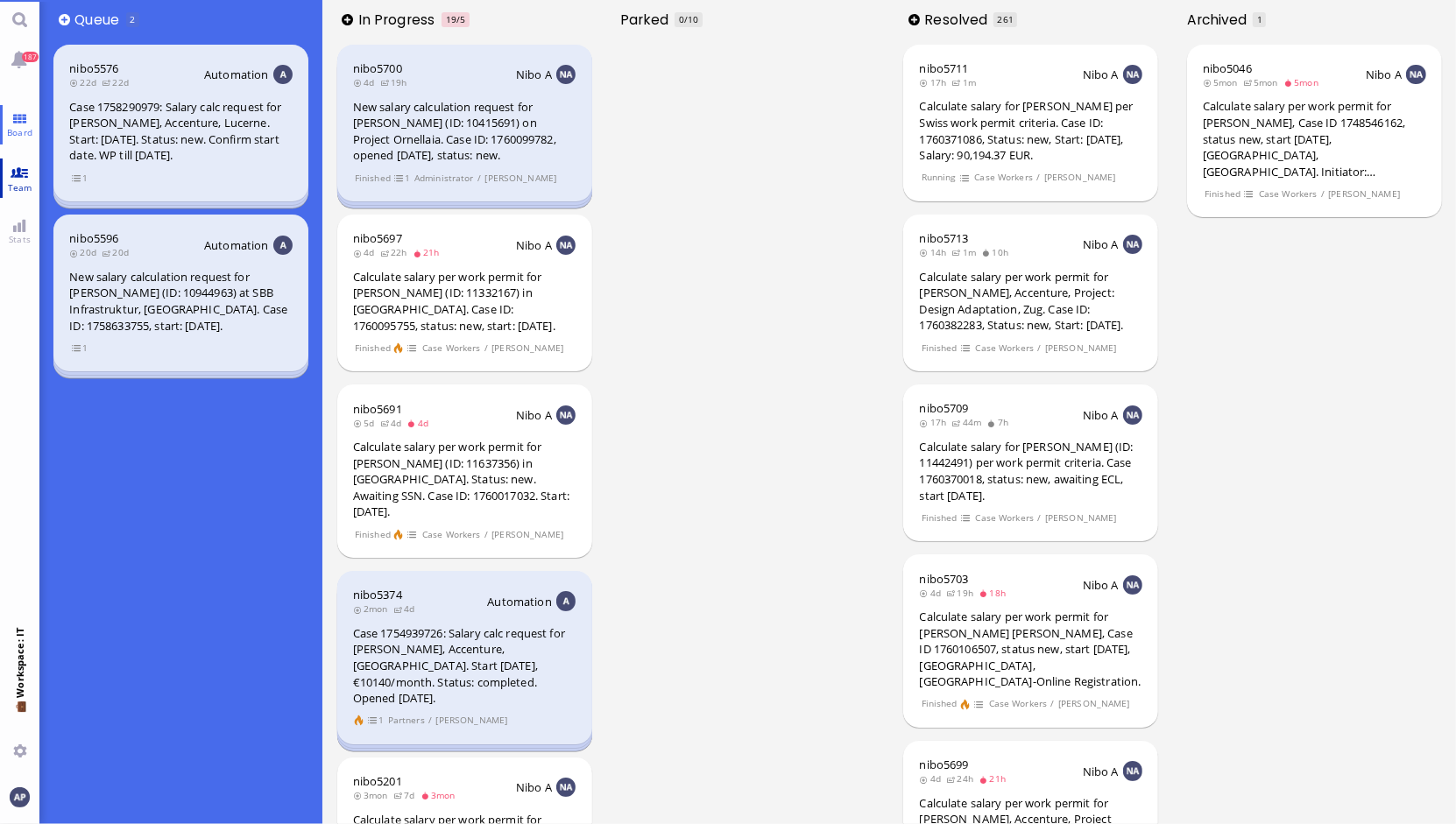
click at [17, 169] on link "Team" at bounding box center [19, 178] width 39 height 39
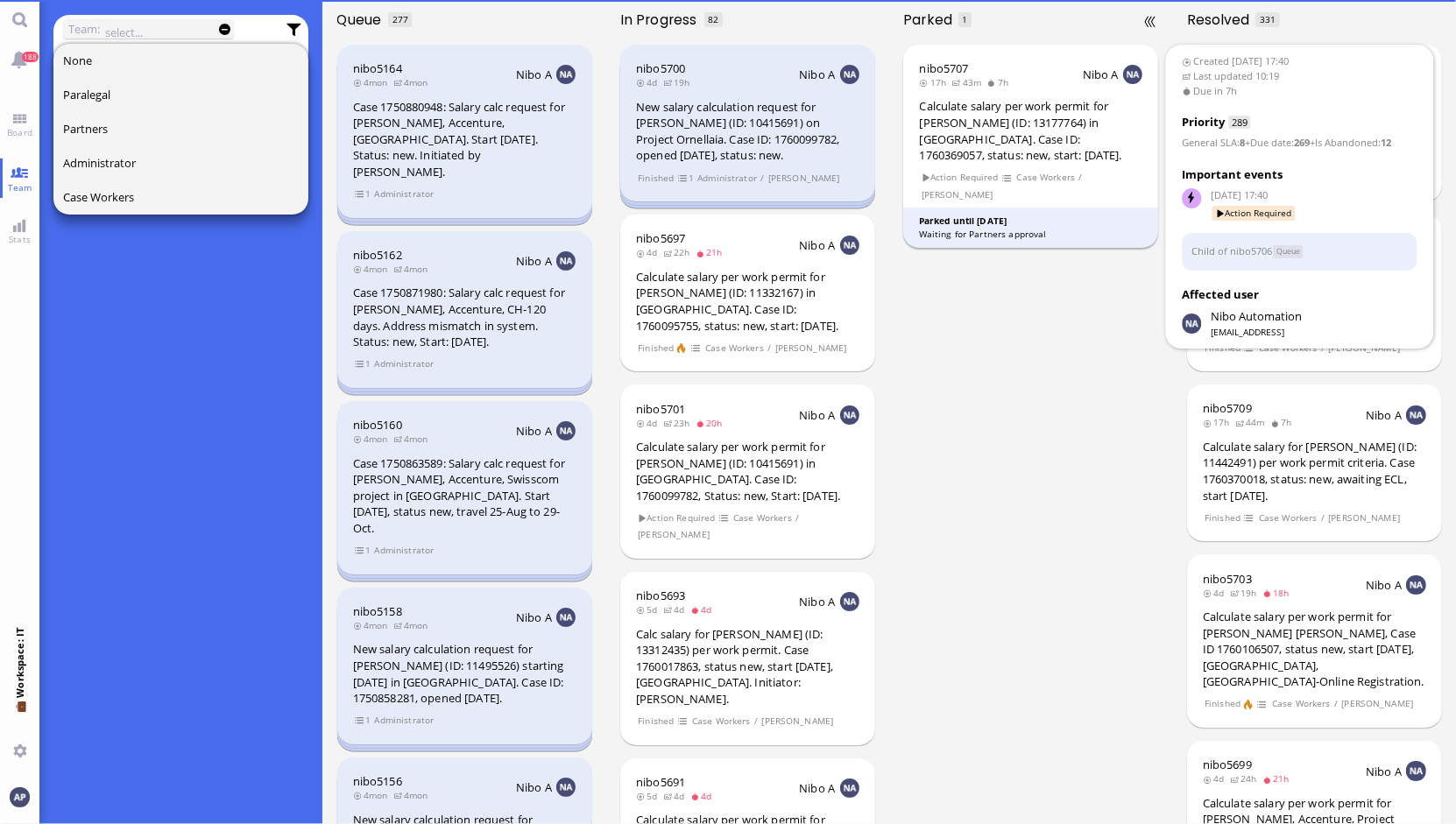
click at [986, 129] on div "Calculate salary per work permit for [PERSON_NAME] (ID: 13177764) in [GEOGRAPHI…" at bounding box center [1031, 130] width 223 height 65
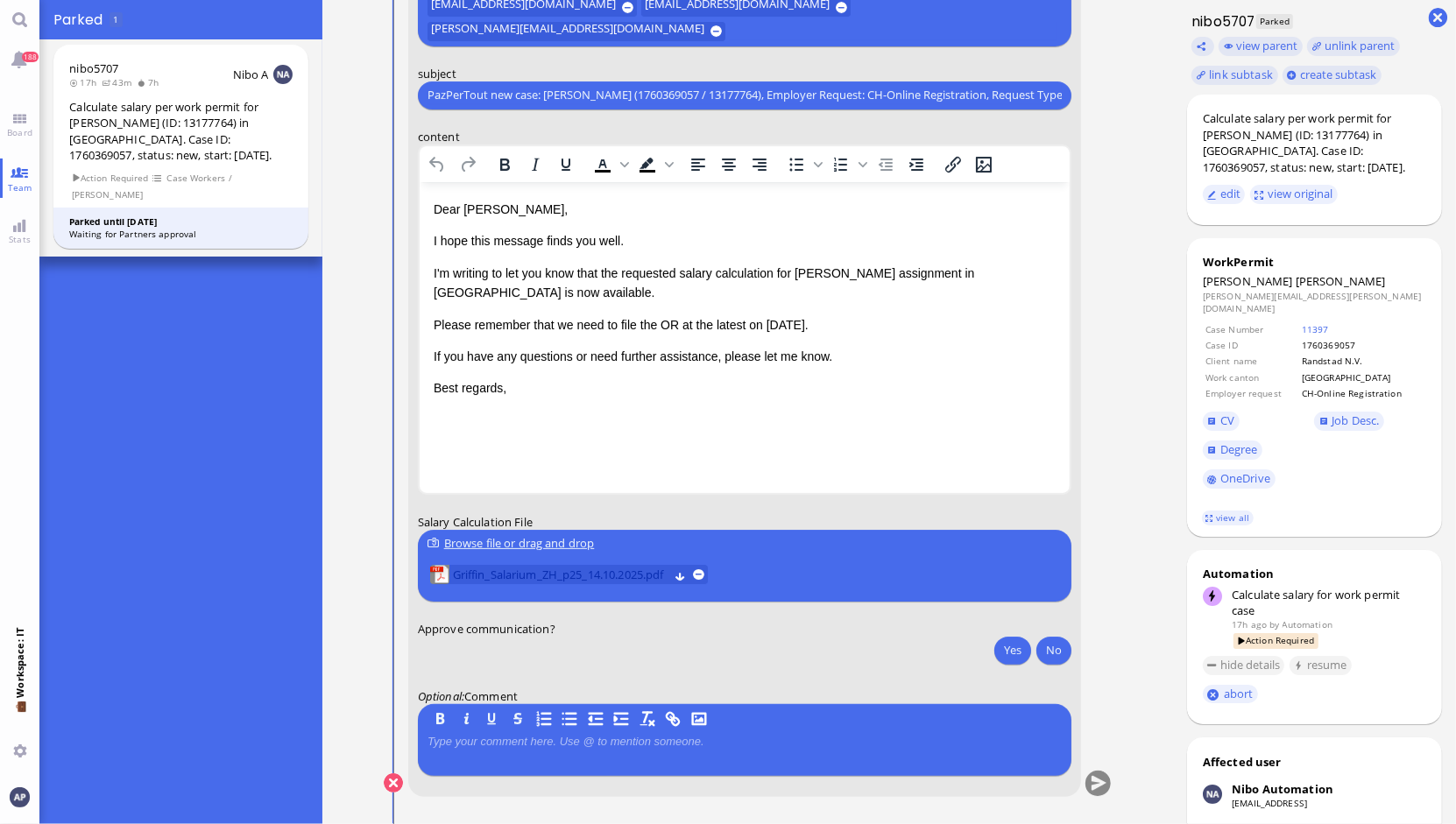
click at [527, 579] on span "Griffin_Salarium_ZH_p25_14.10.2025.pdf" at bounding box center [561, 574] width 217 height 19
click at [1004, 659] on button "Yes" at bounding box center [1012, 649] width 37 height 28
click at [1086, 777] on button "submit" at bounding box center [1098, 784] width 27 height 27
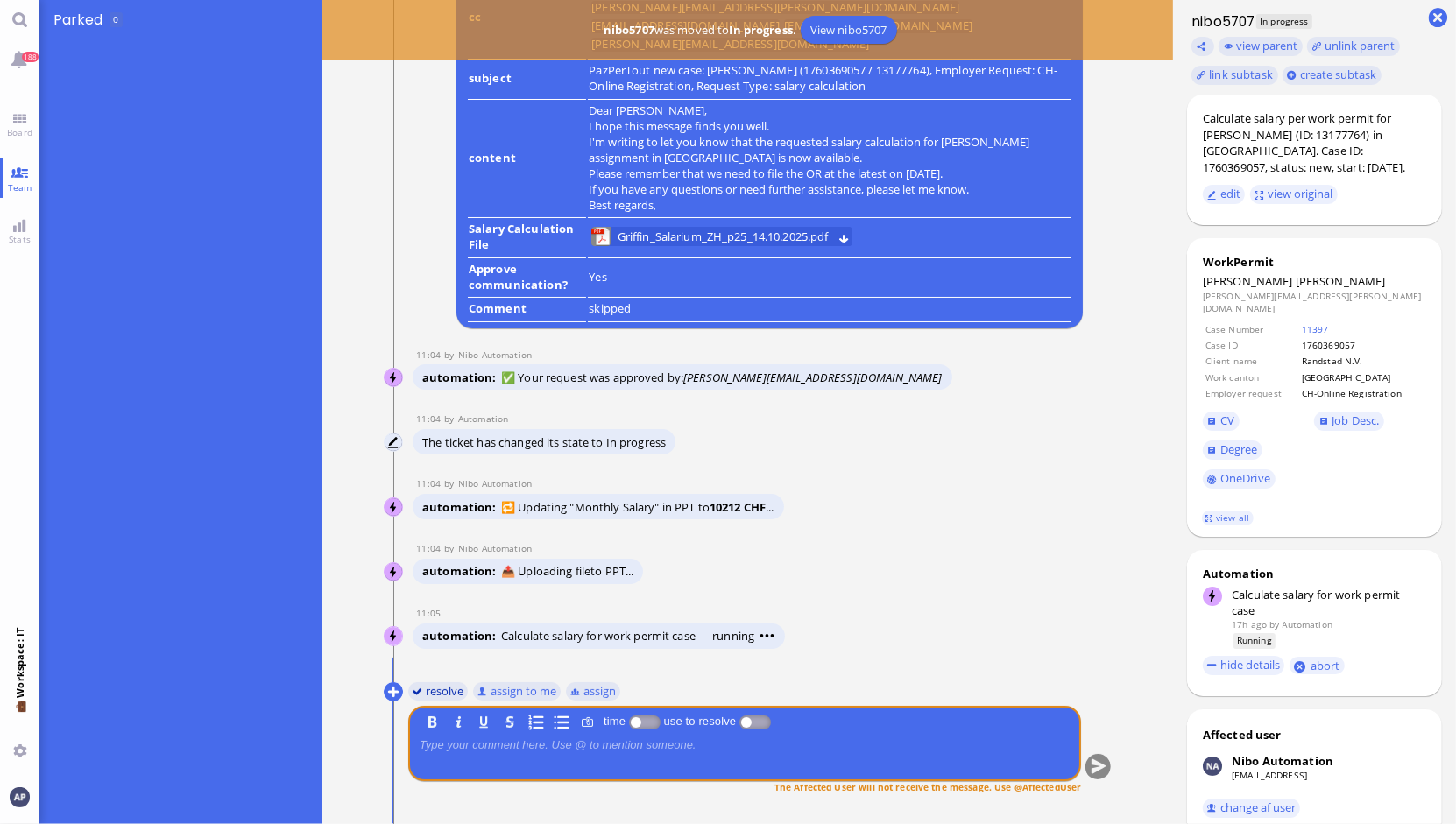
click at [420, 691] on button "resolve" at bounding box center [438, 691] width 61 height 19
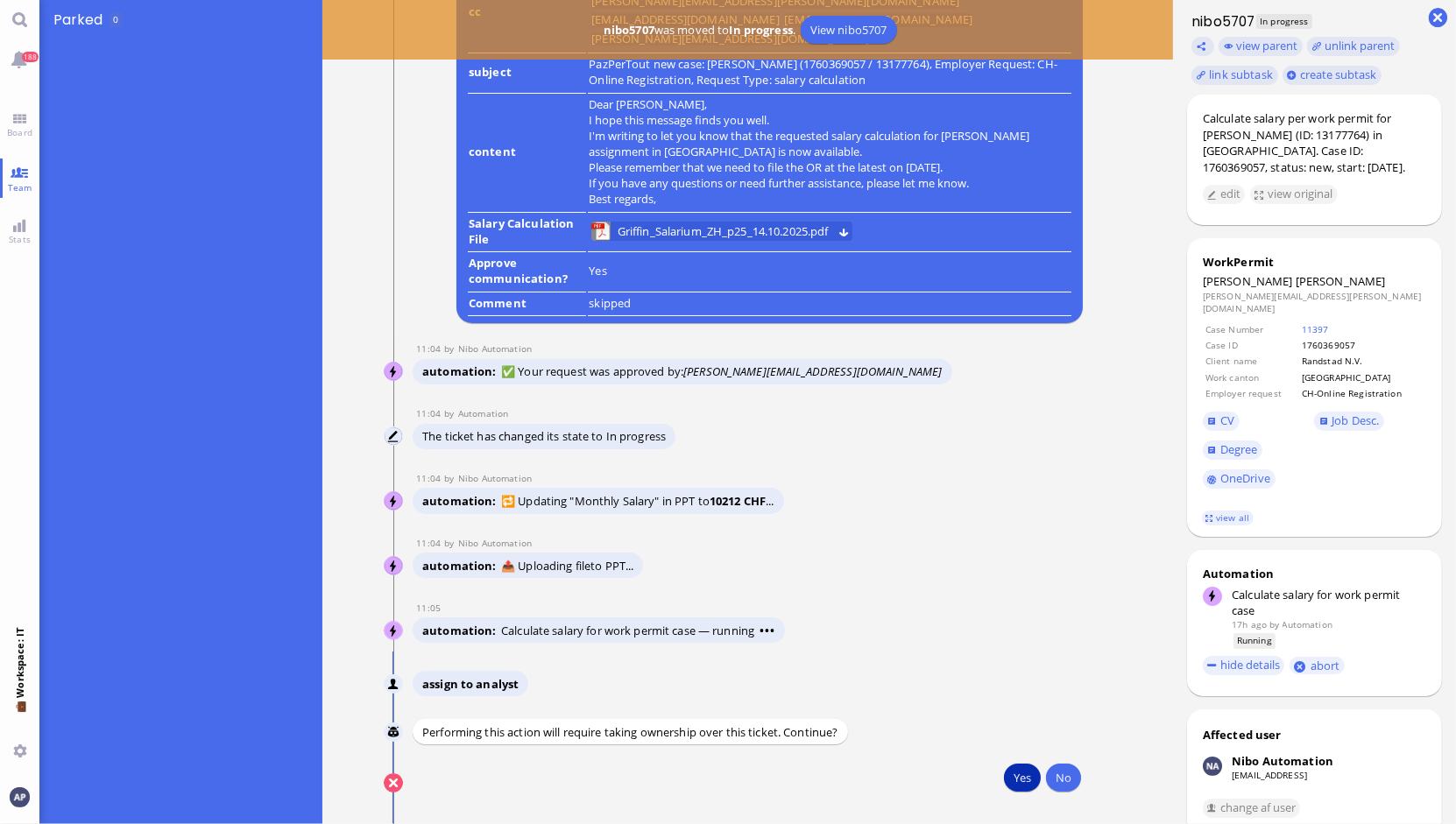
click at [1017, 776] on button "Yes" at bounding box center [1022, 777] width 37 height 28
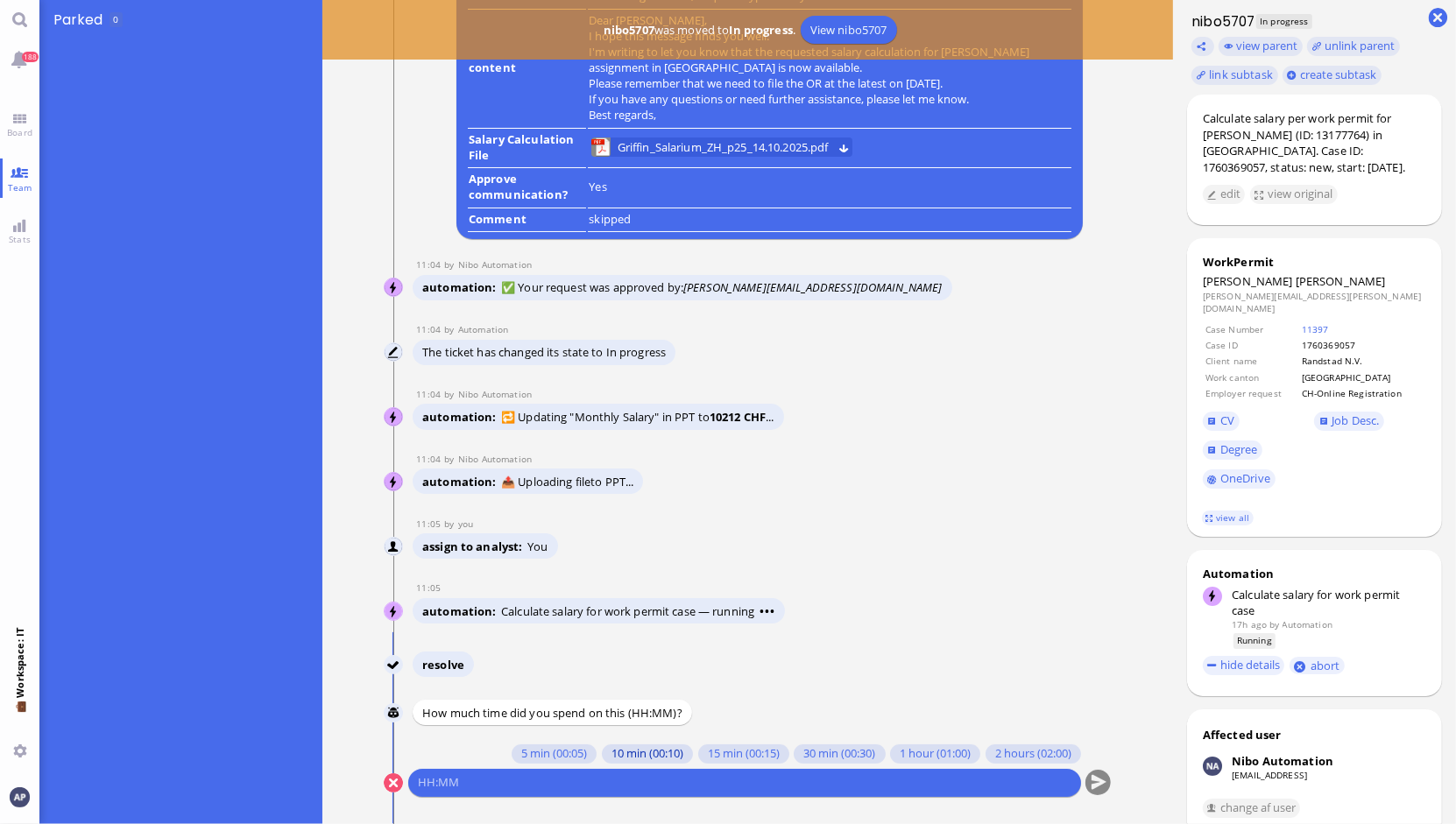
click at [604, 757] on button "10 min (00:10)" at bounding box center [646, 754] width 91 height 19
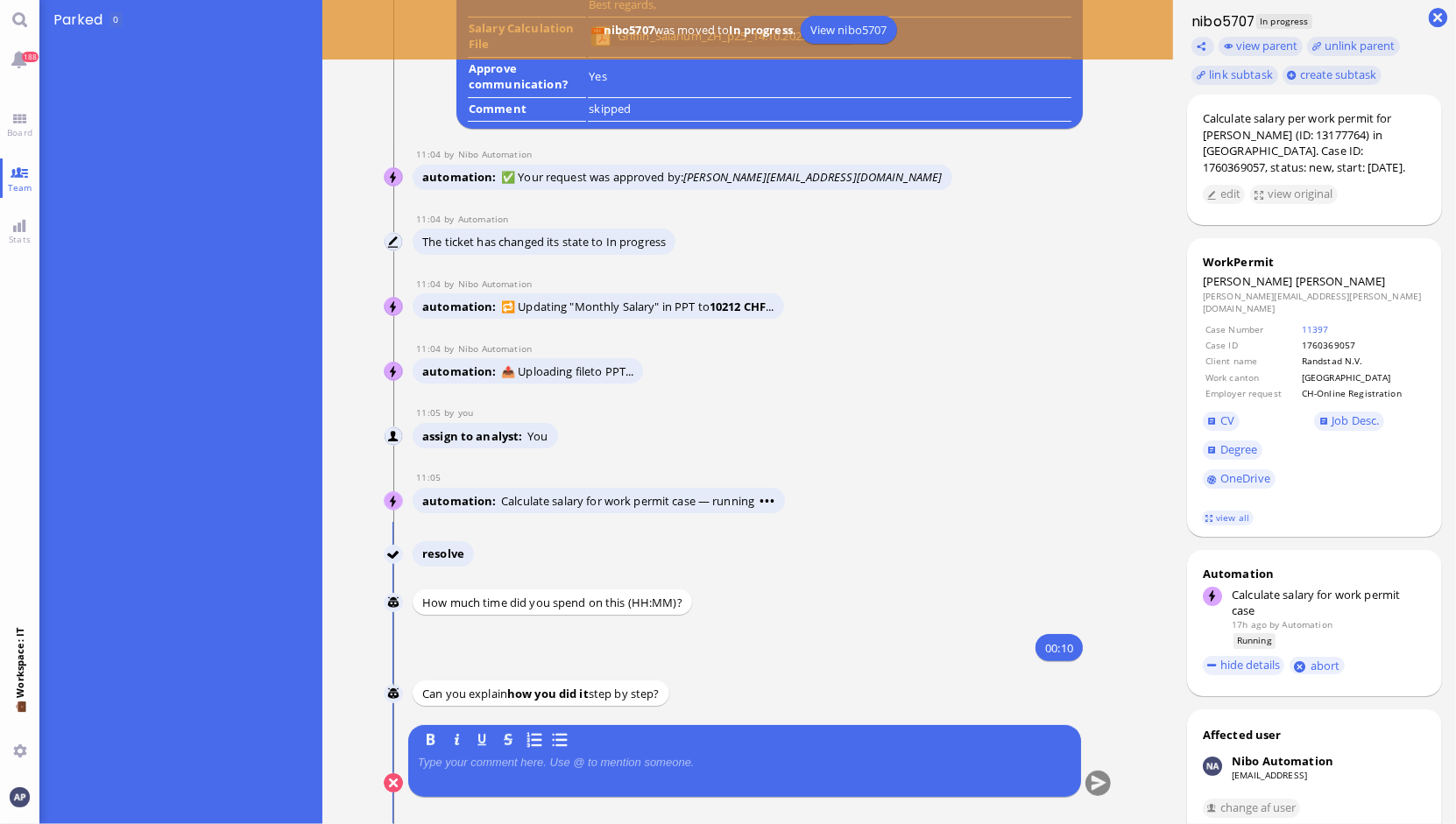
click at [568, 768] on p at bounding box center [745, 762] width 654 height 14
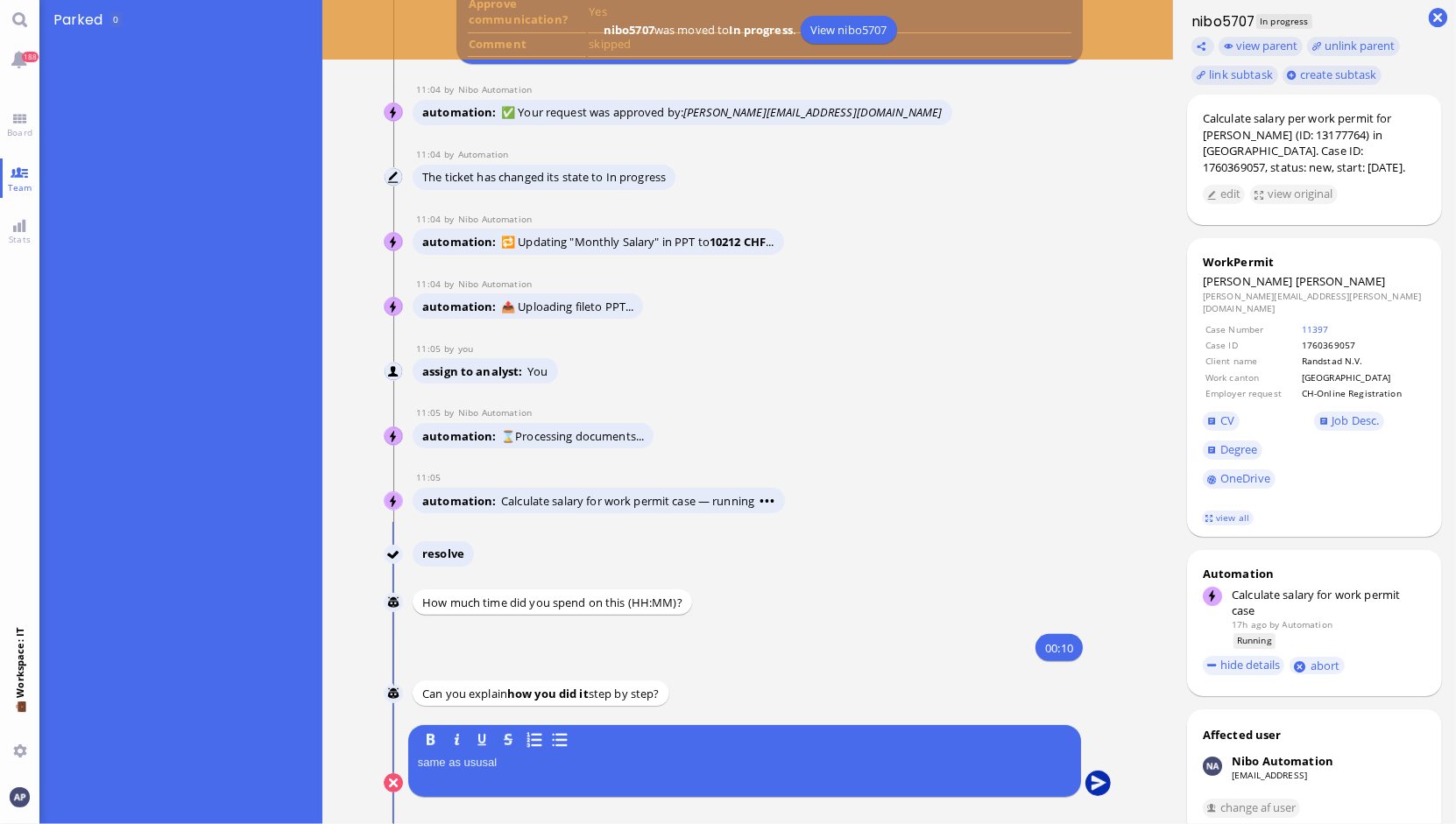
click at [1086, 777] on button "submit" at bounding box center [1098, 784] width 27 height 27
